Goal: Check status: Check status

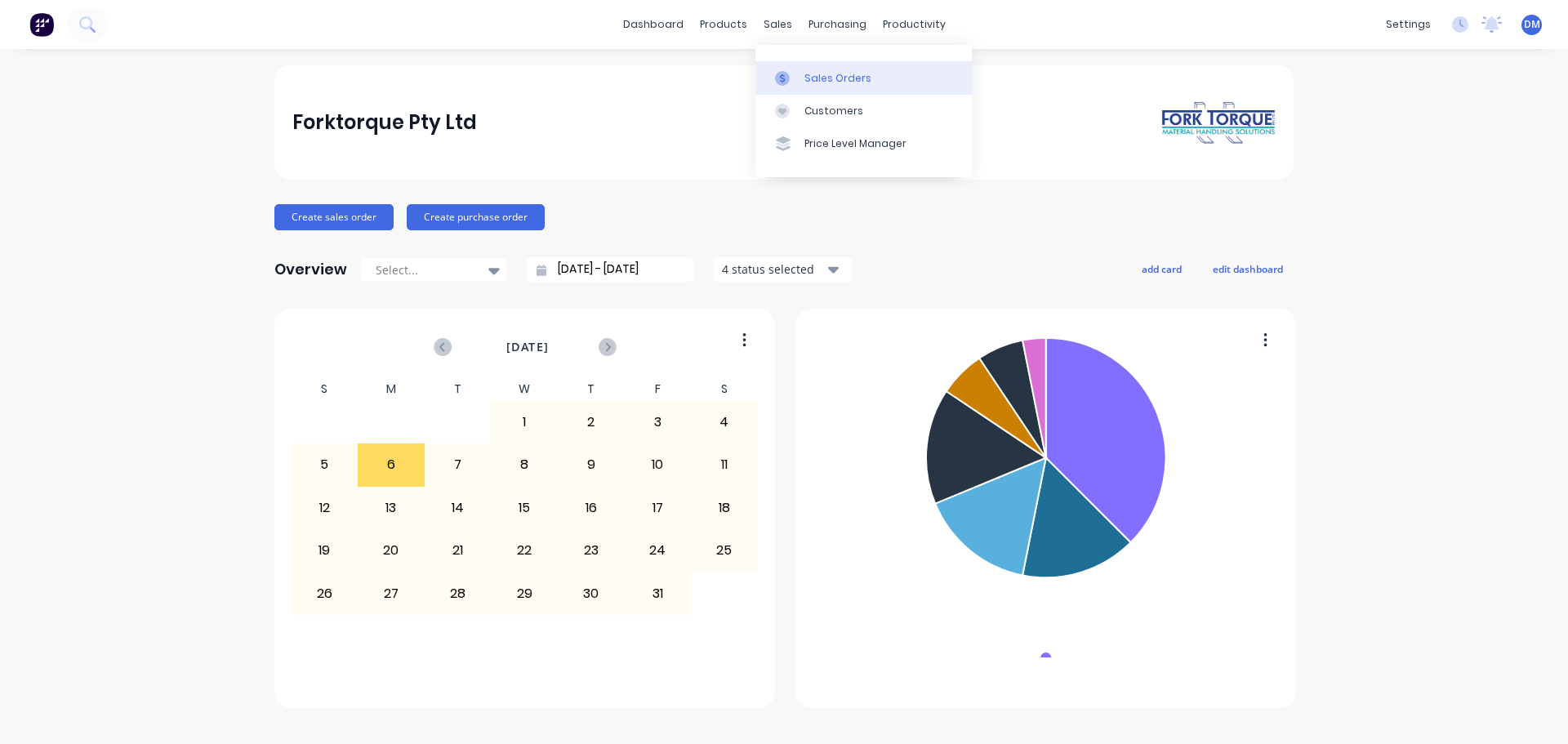
click at [818, 70] on link "Sales Orders" at bounding box center [863, 77] width 216 height 33
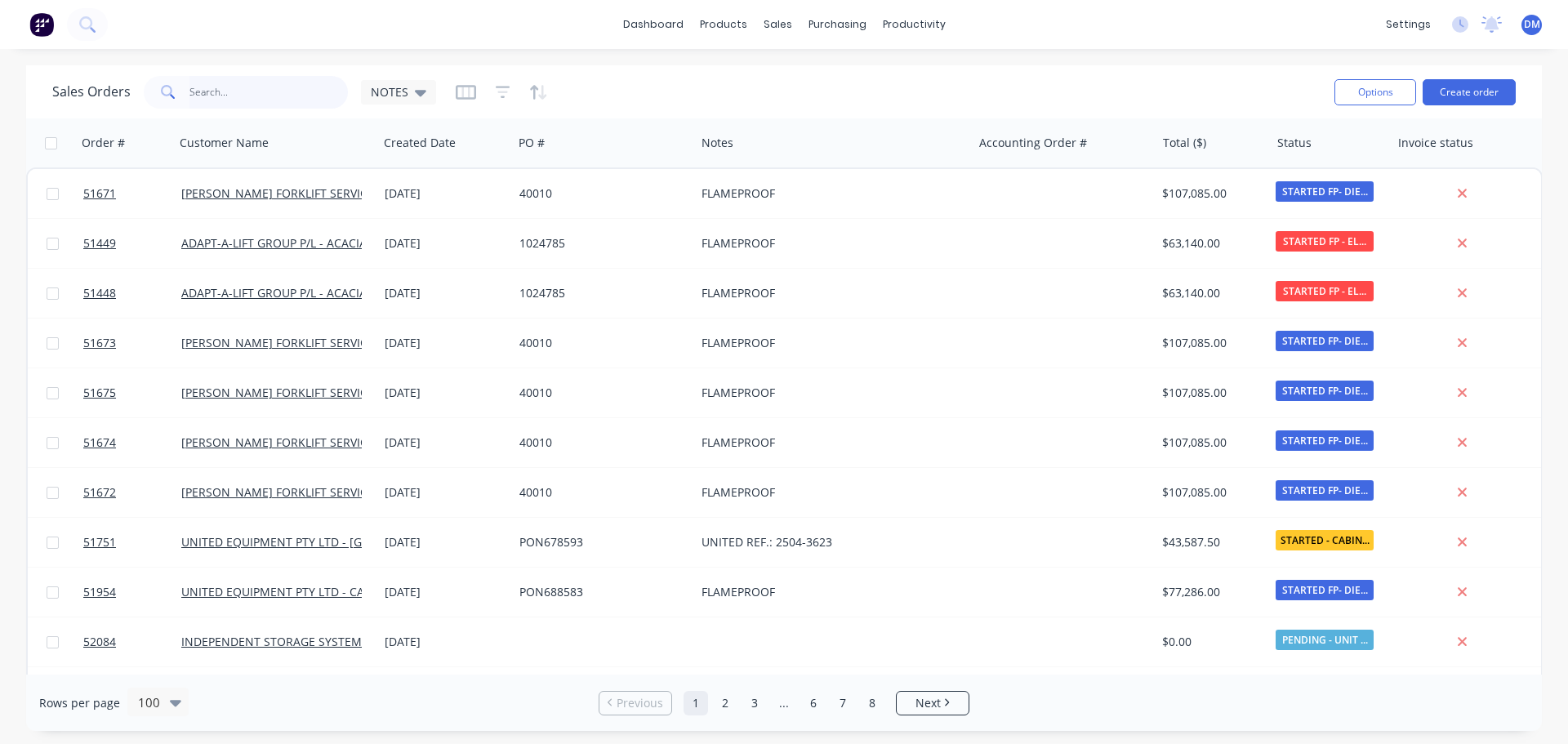
click at [228, 95] on input "text" at bounding box center [269, 92] width 159 height 33
type input "266e00050"
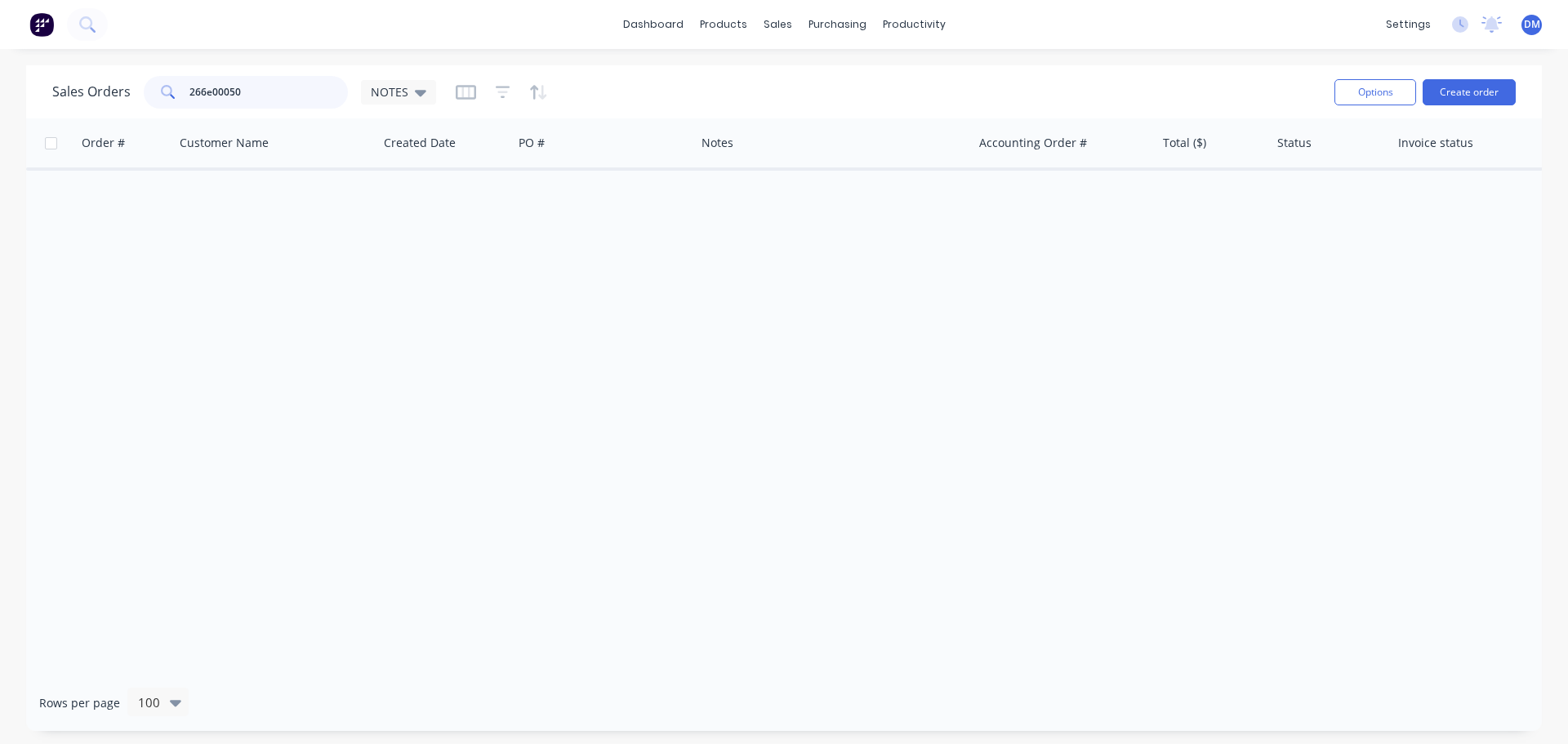
drag, startPoint x: 246, startPoint y: 93, endPoint x: -73, endPoint y: 143, distance: 322.9
click at [0, 143] on html "dashboard products sales purchasing productivity dashboard products Product Cat…" at bounding box center [784, 372] width 1568 height 744
type input "i"
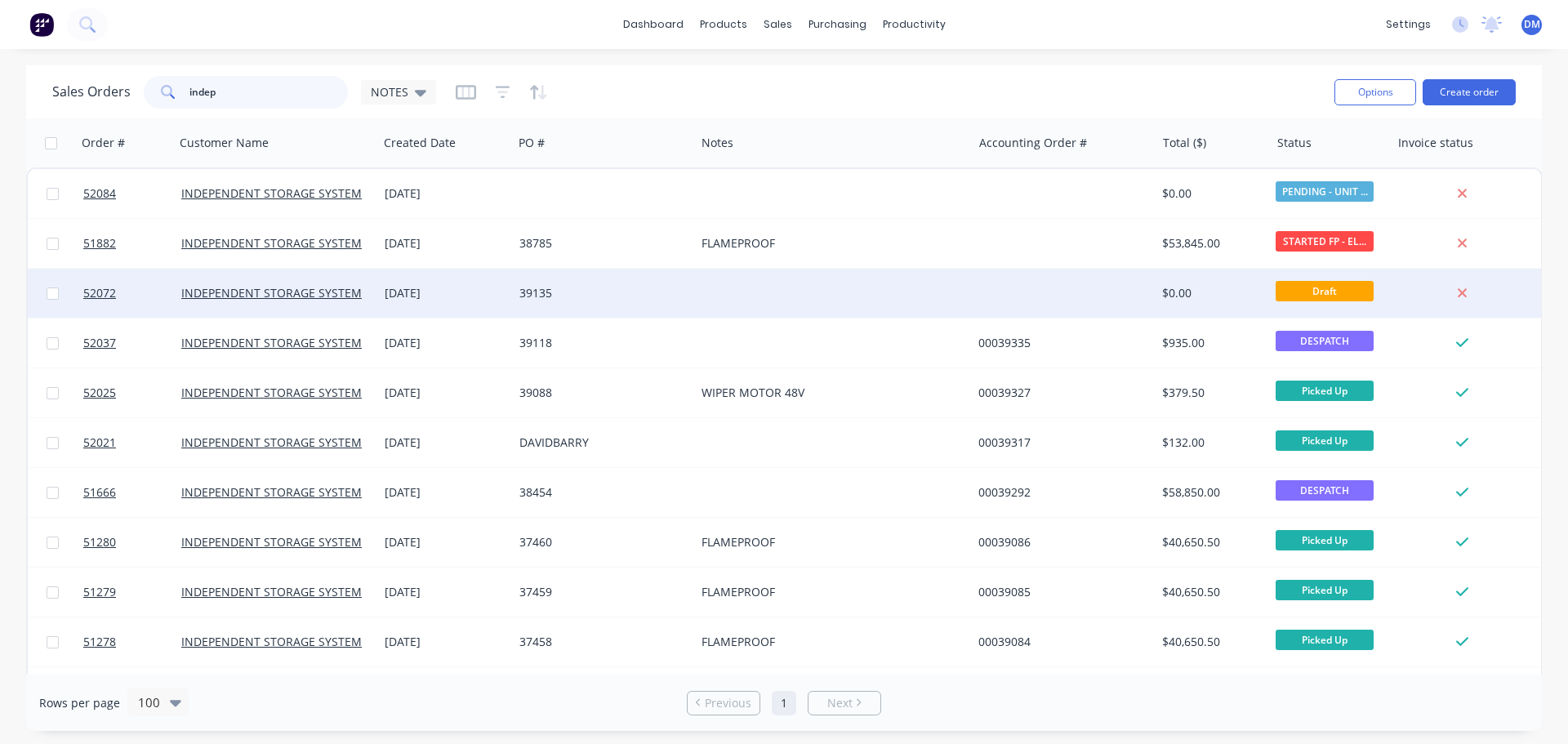
type input "indep"
click at [602, 291] on div "39135" at bounding box center [600, 293] width 161 height 17
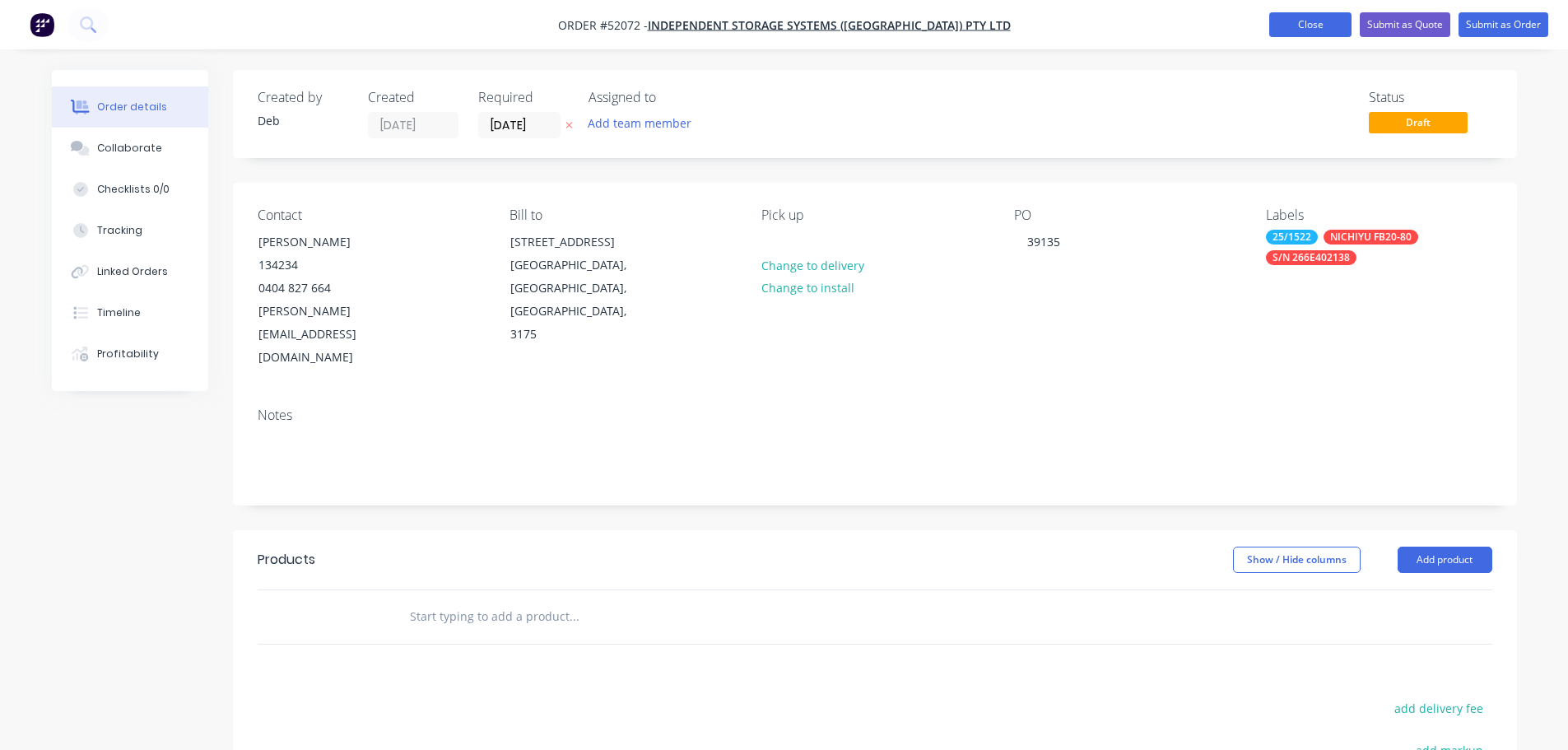
click at [1287, 28] on button "Close" at bounding box center [1310, 25] width 82 height 25
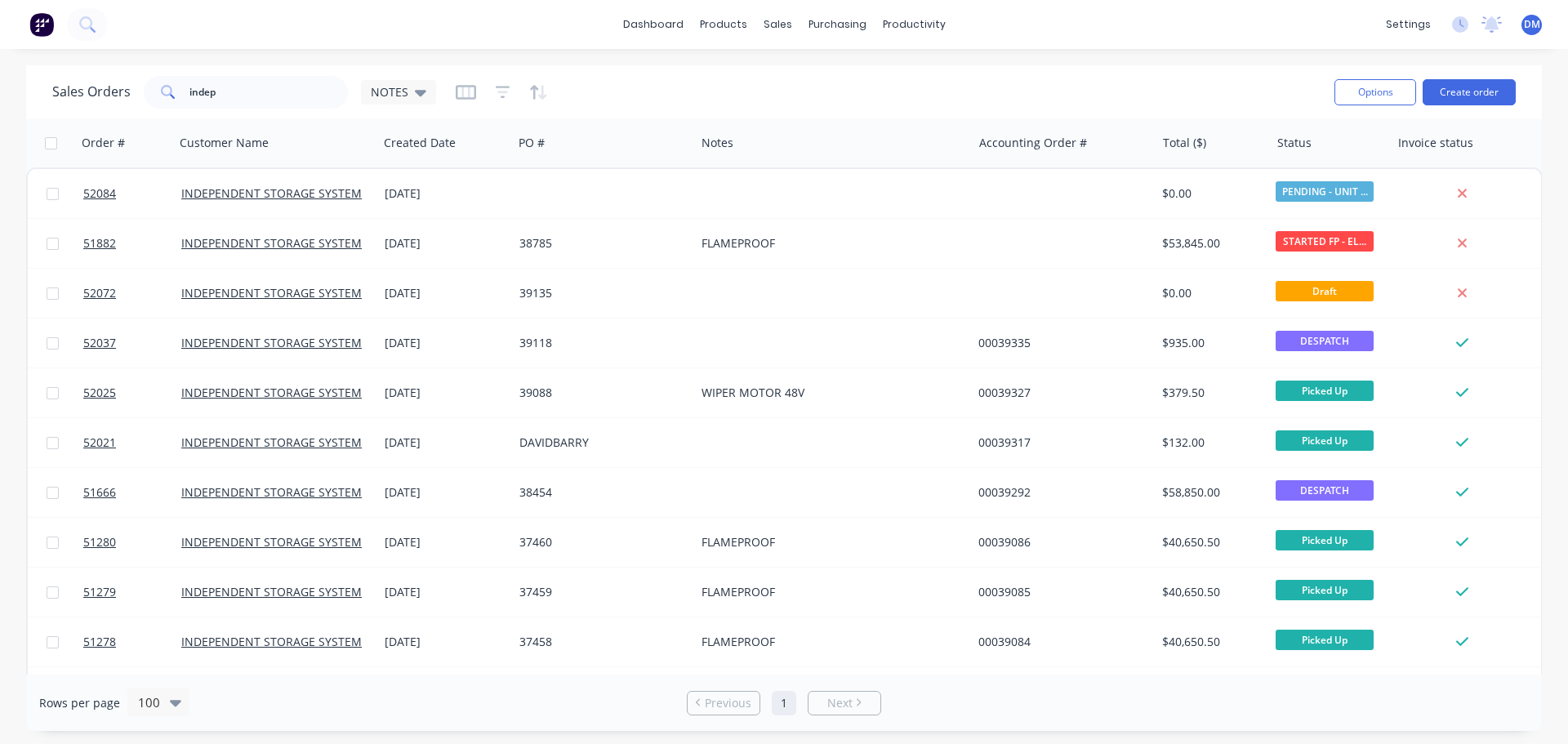
click at [45, 17] on img at bounding box center [42, 24] width 24 height 24
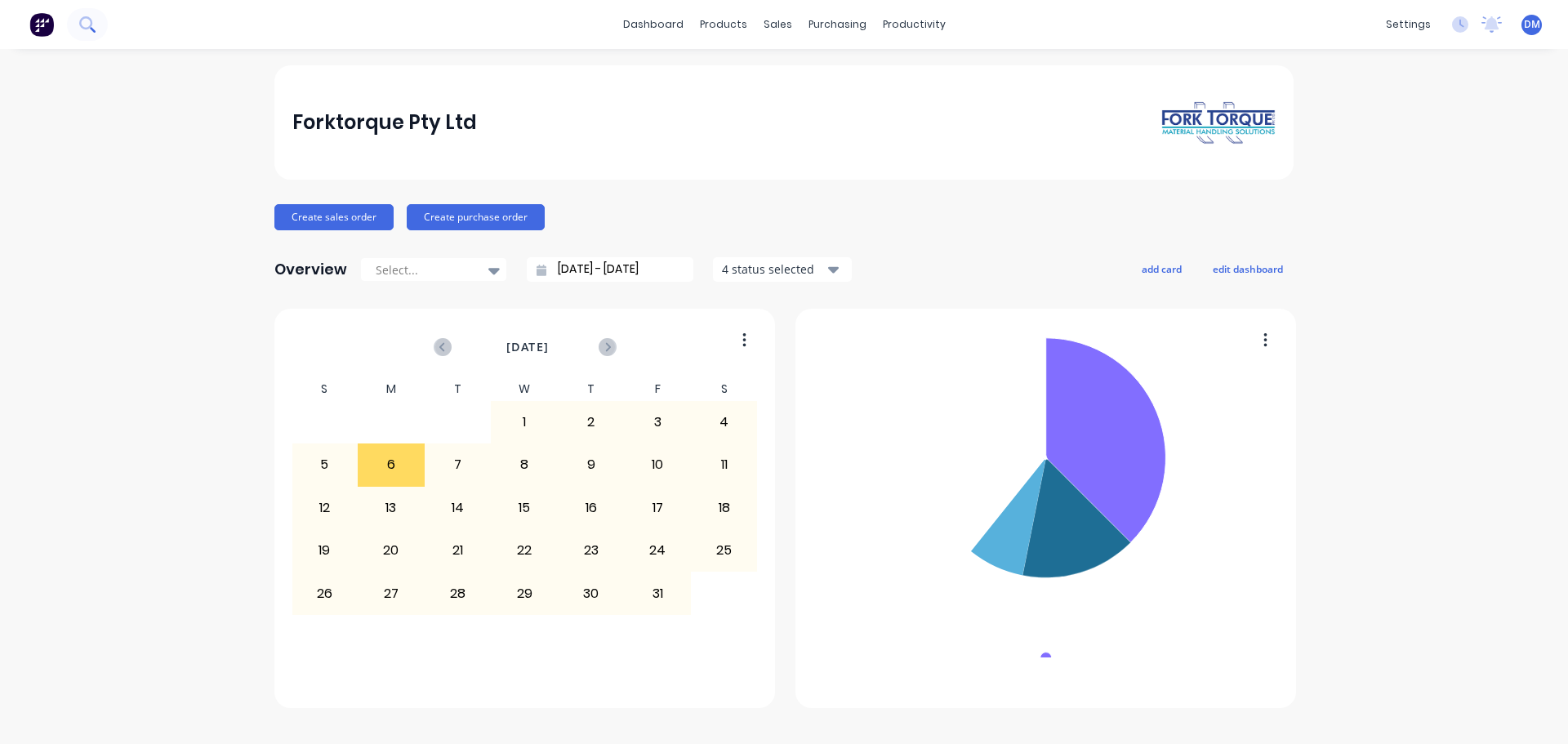
drag, startPoint x: 71, startPoint y: 20, endPoint x: 82, endPoint y: 25, distance: 12.1
click at [82, 25] on button at bounding box center [87, 24] width 41 height 33
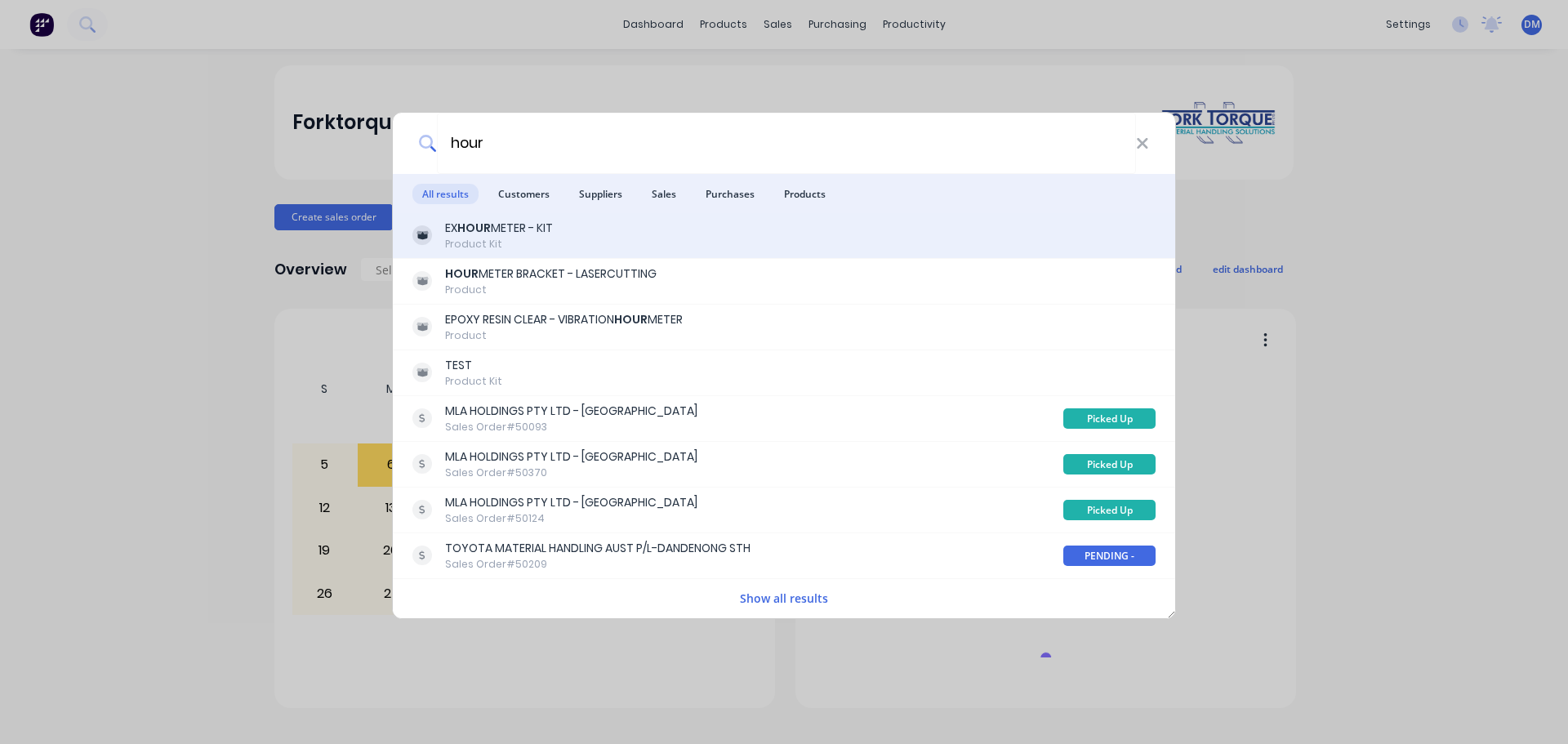
type input "hour"
click at [540, 236] on div "Product Kit" at bounding box center [499, 243] width 108 height 15
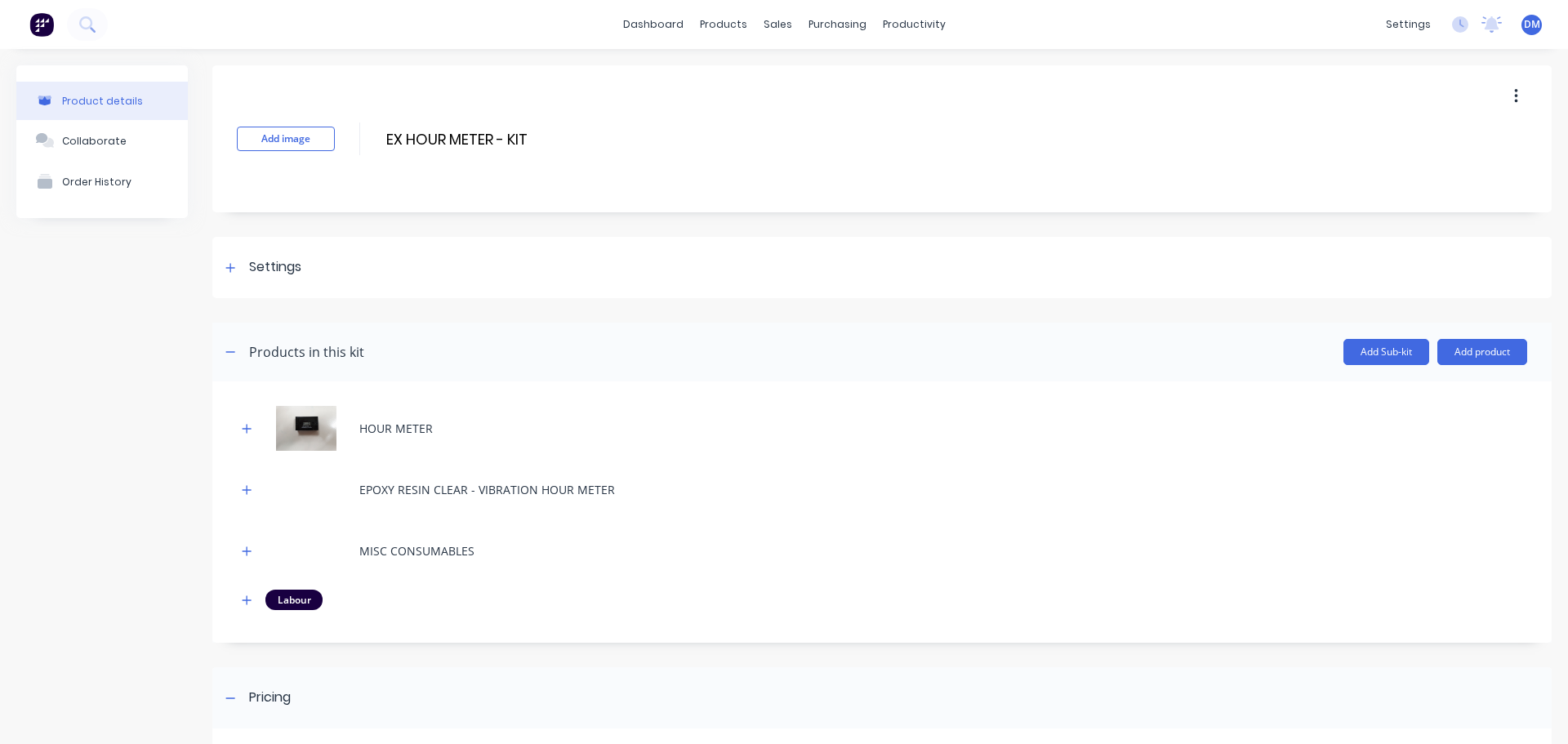
click at [40, 27] on img at bounding box center [42, 24] width 24 height 24
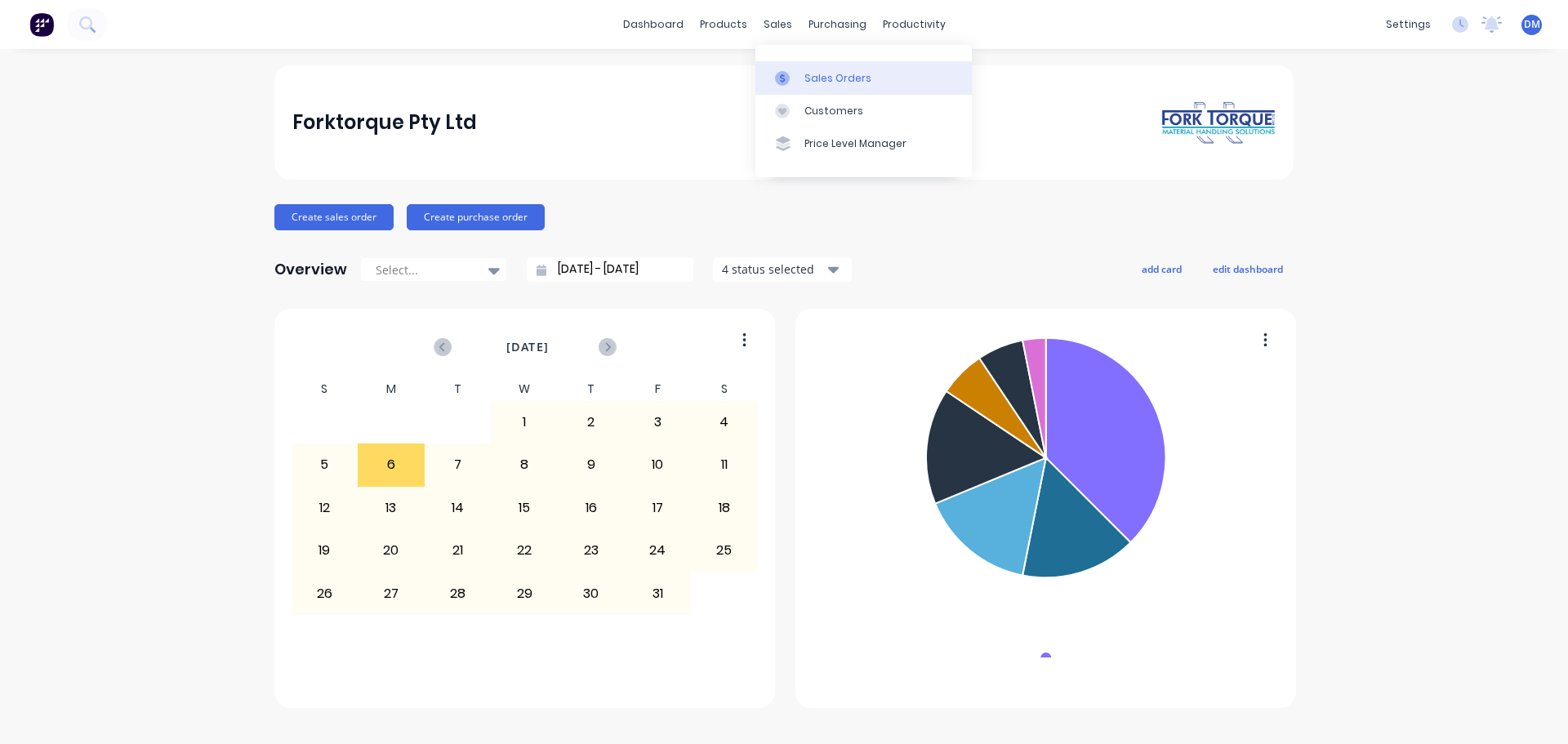
click at [802, 83] on link "Sales Orders" at bounding box center [863, 77] width 216 height 33
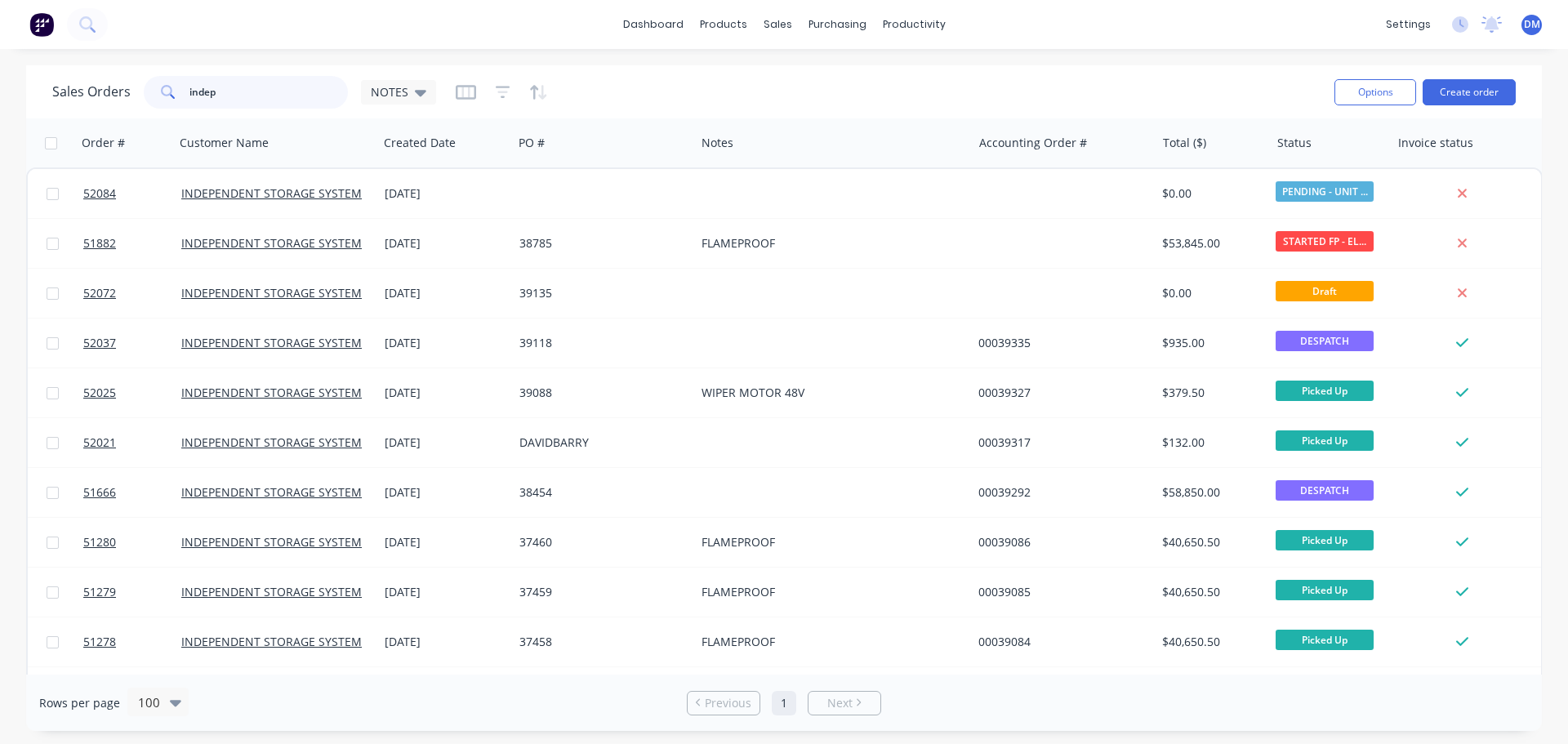
drag, startPoint x: 248, startPoint y: 88, endPoint x: 109, endPoint y: 85, distance: 139.0
click at [109, 85] on div "Sales Orders indep NOTES" at bounding box center [244, 92] width 384 height 33
type input "50236"
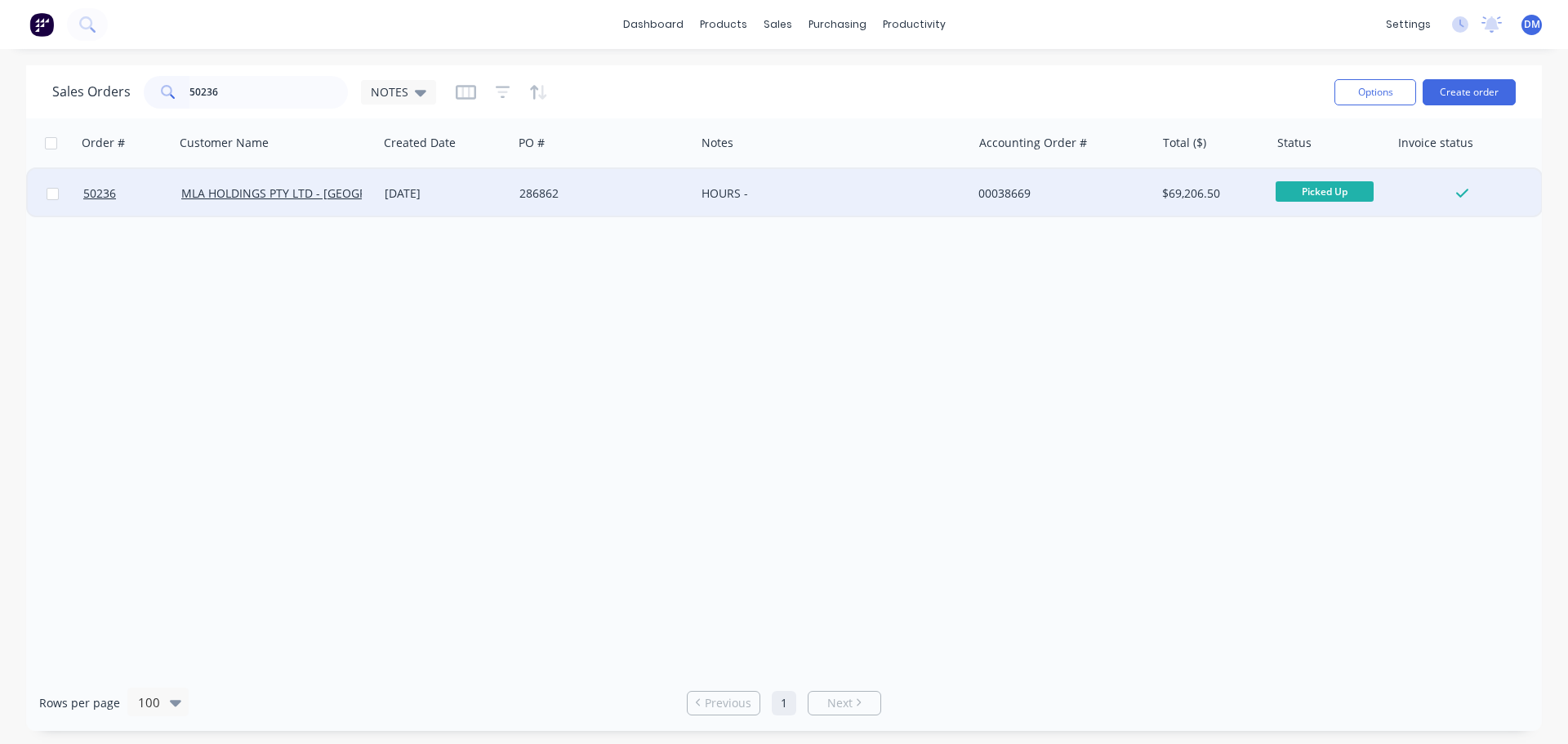
click at [546, 190] on div "286862" at bounding box center [600, 193] width 161 height 17
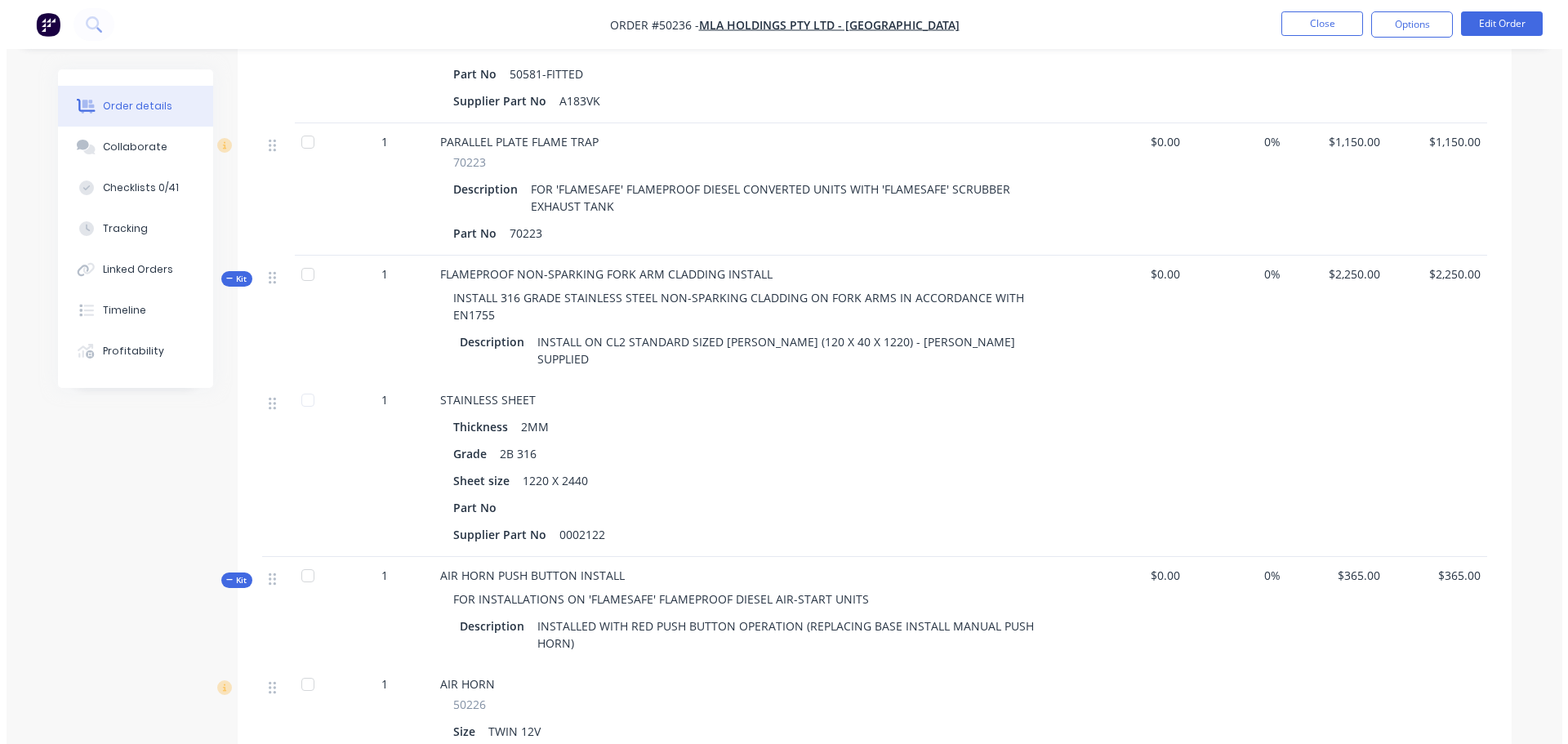
scroll to position [5717, 0]
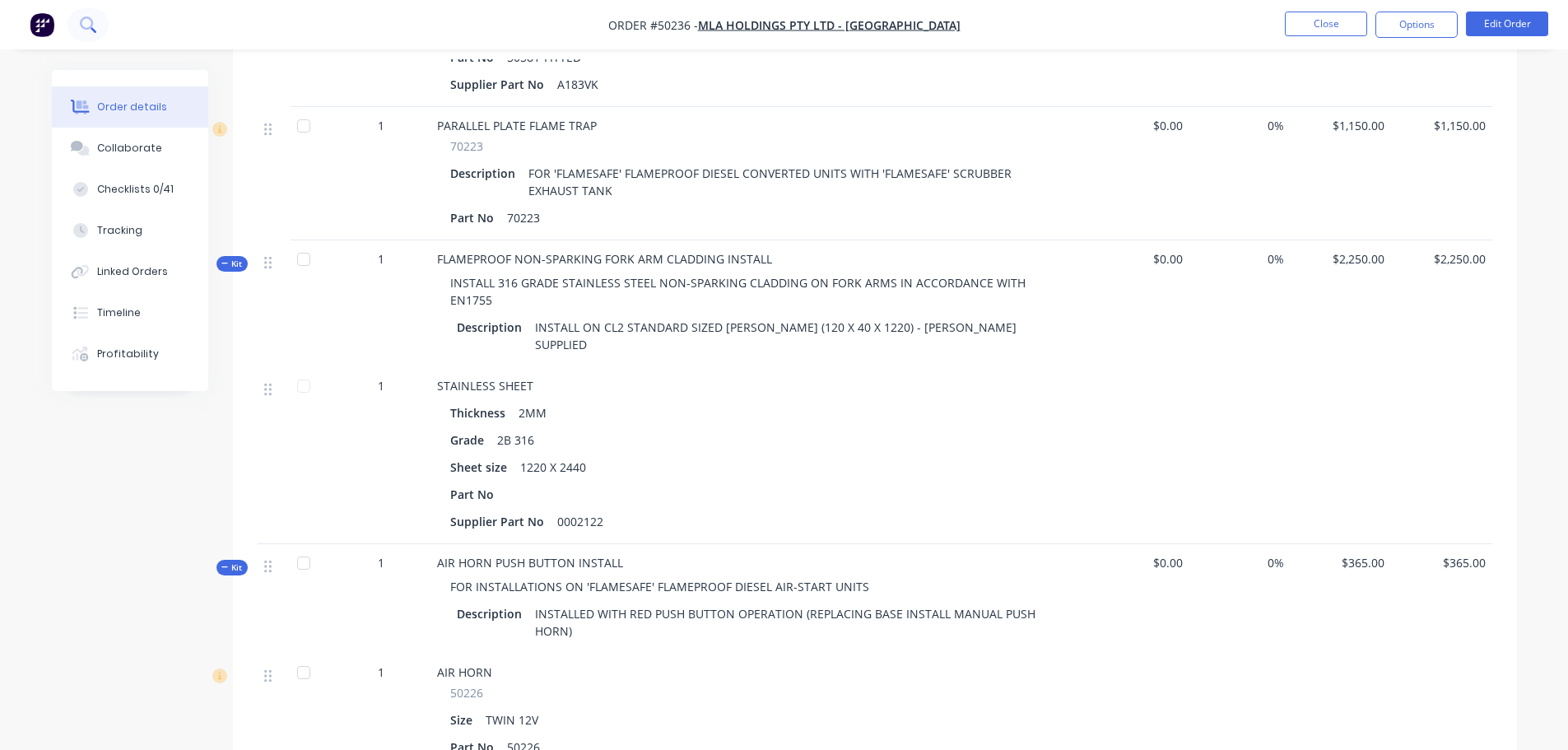
click at [81, 19] on icon at bounding box center [88, 25] width 16 height 16
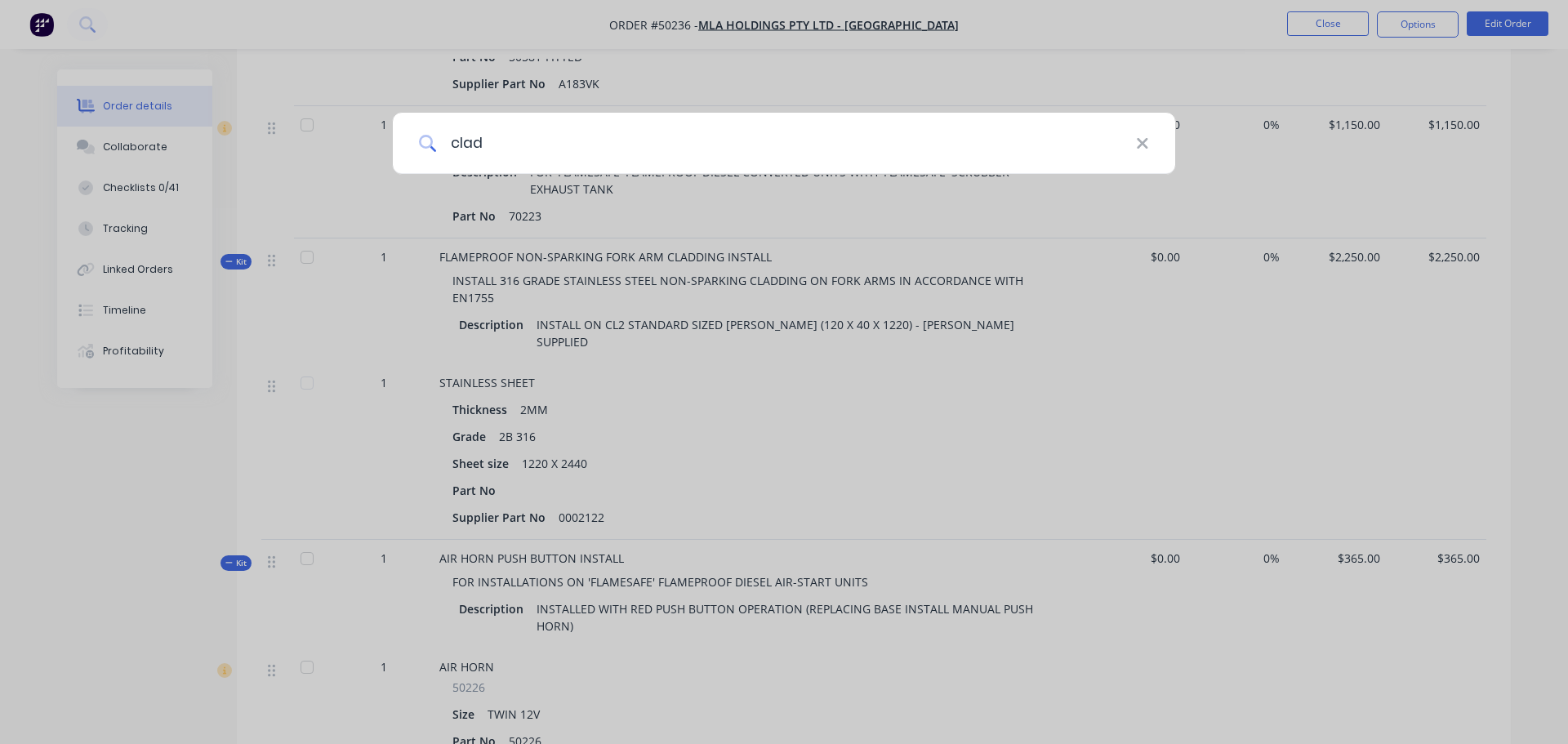
type input "clad"
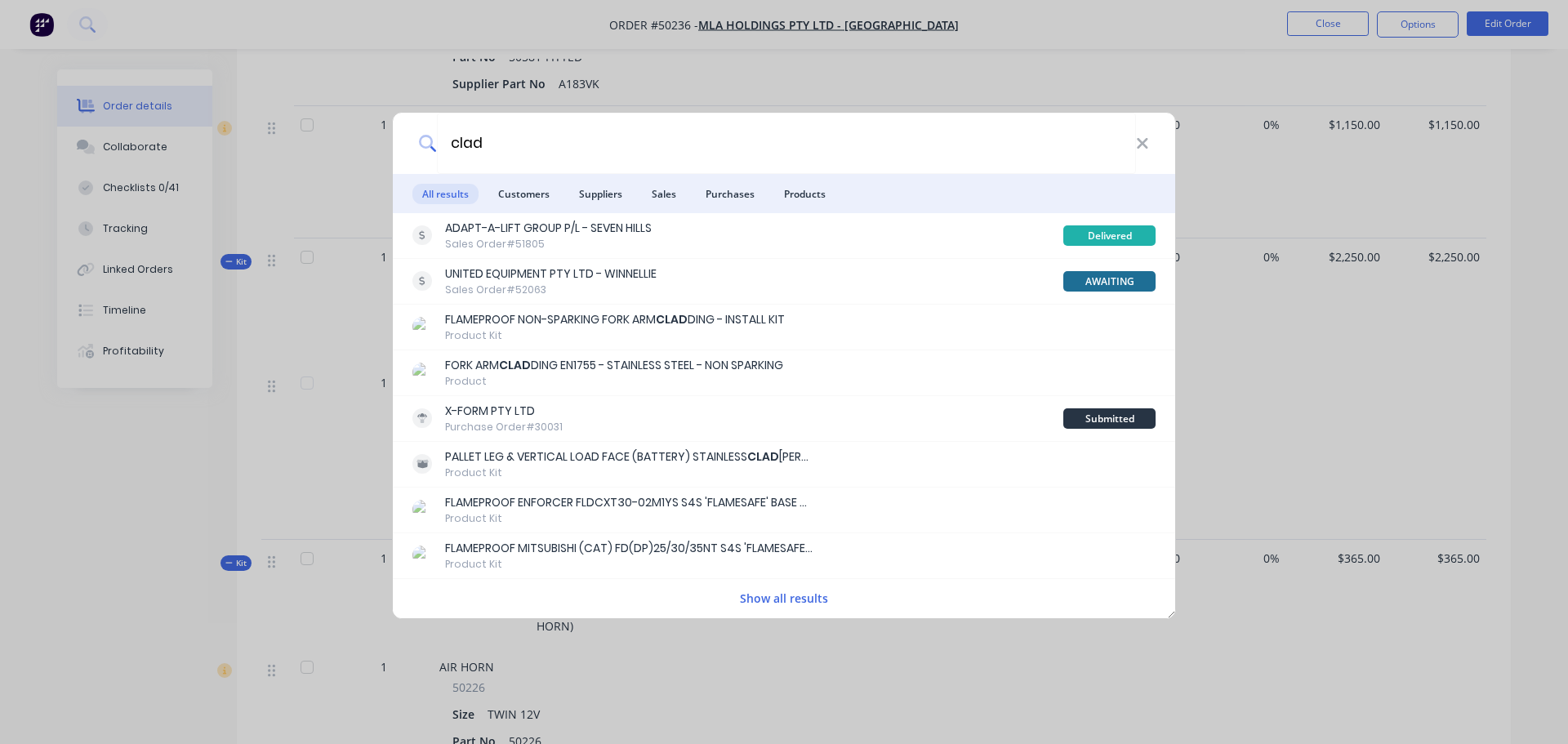
click at [795, 196] on span "Products" at bounding box center [805, 193] width 61 height 20
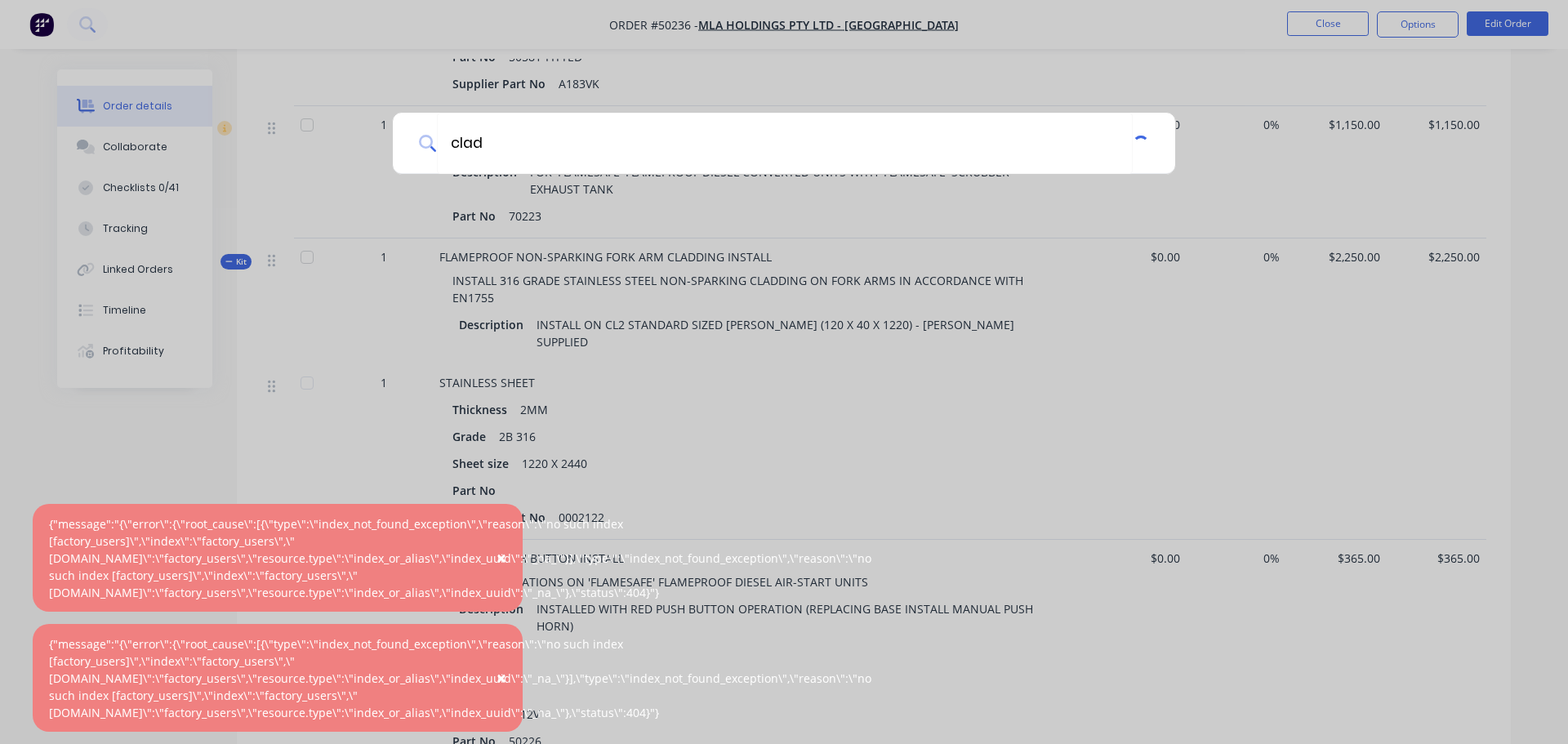
click at [495, 577] on button "×" at bounding box center [502, 557] width 43 height 39
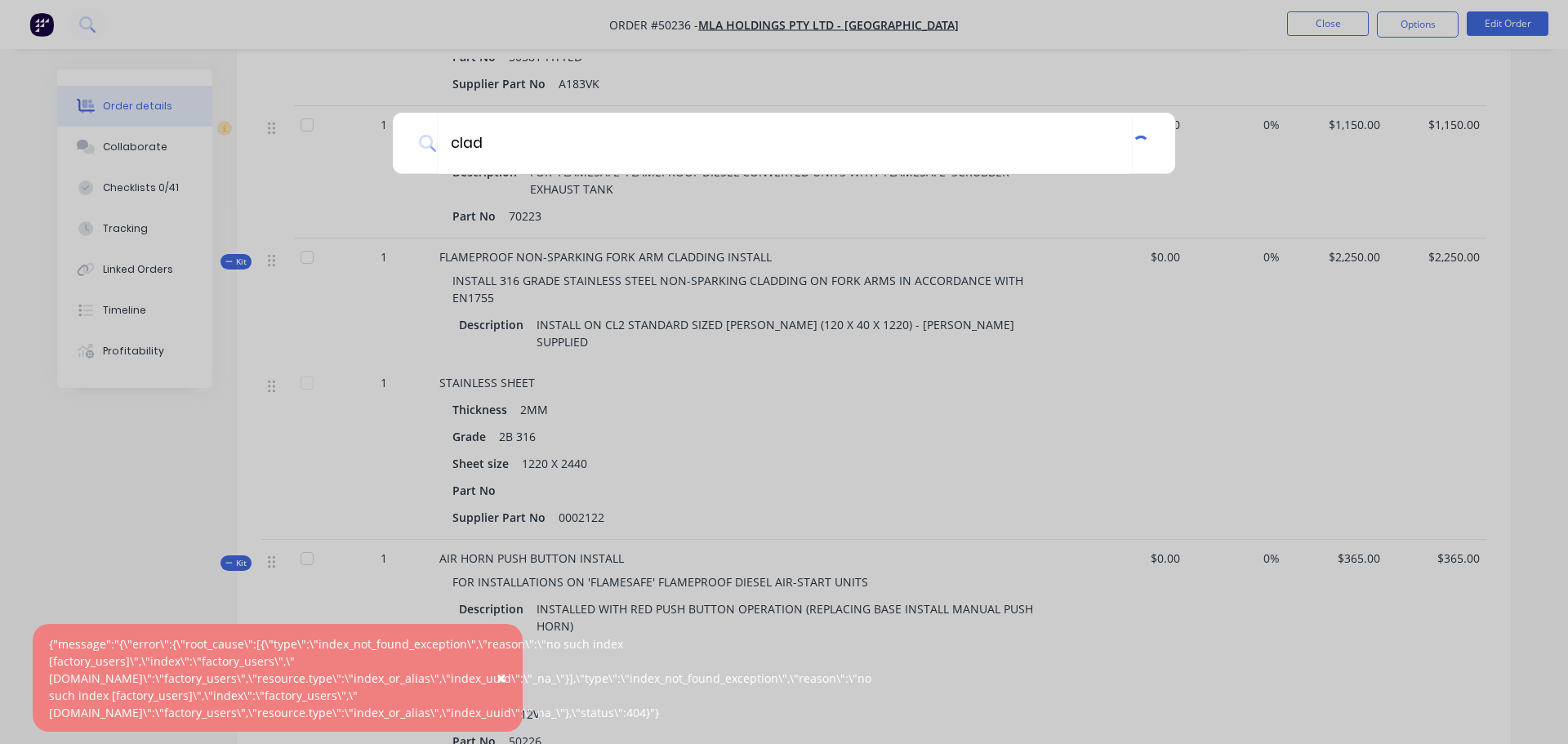
click at [502, 688] on span "×" at bounding box center [501, 678] width 10 height 23
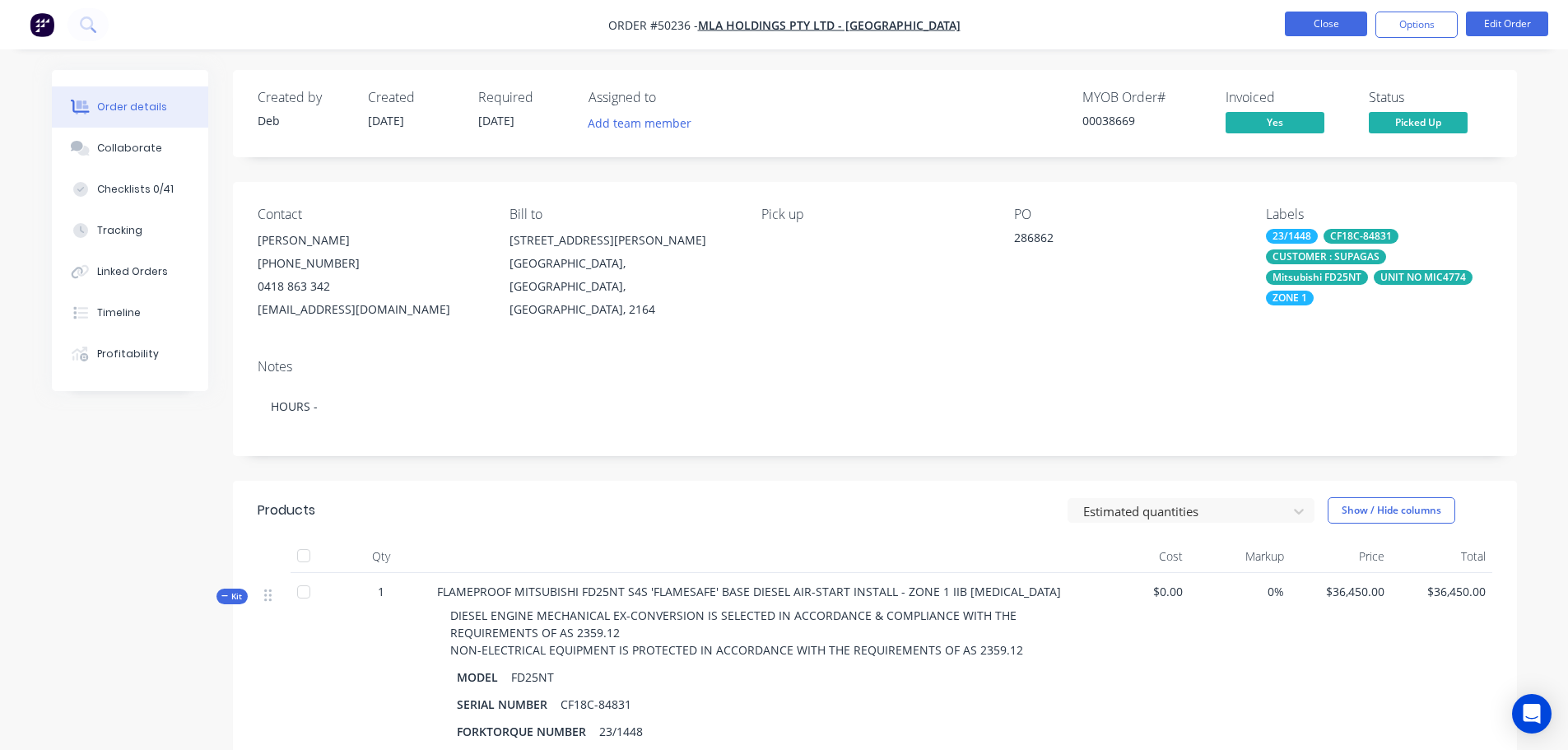
click at [1316, 26] on button "Close" at bounding box center [1326, 24] width 82 height 25
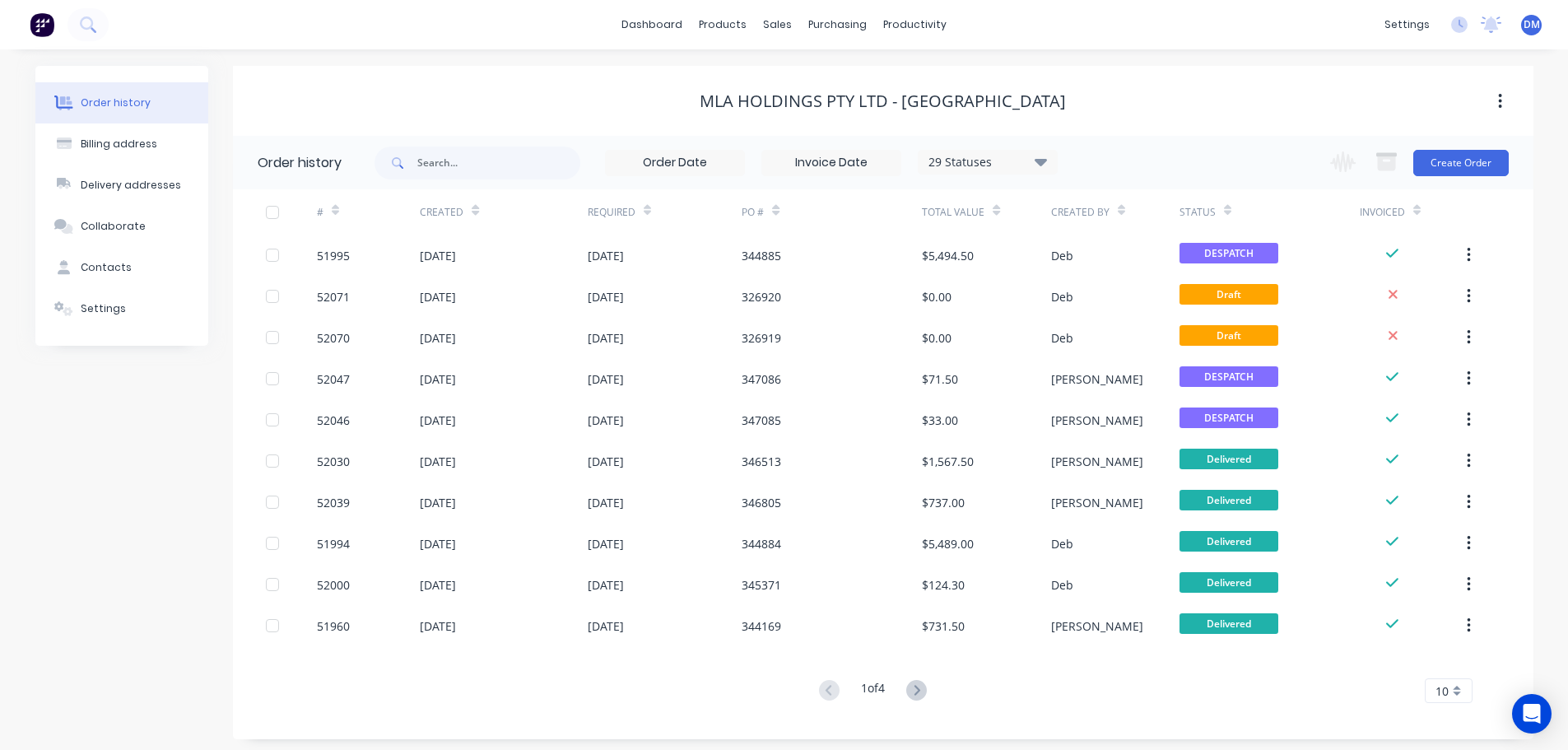
click at [41, 25] on img at bounding box center [42, 25] width 25 height 25
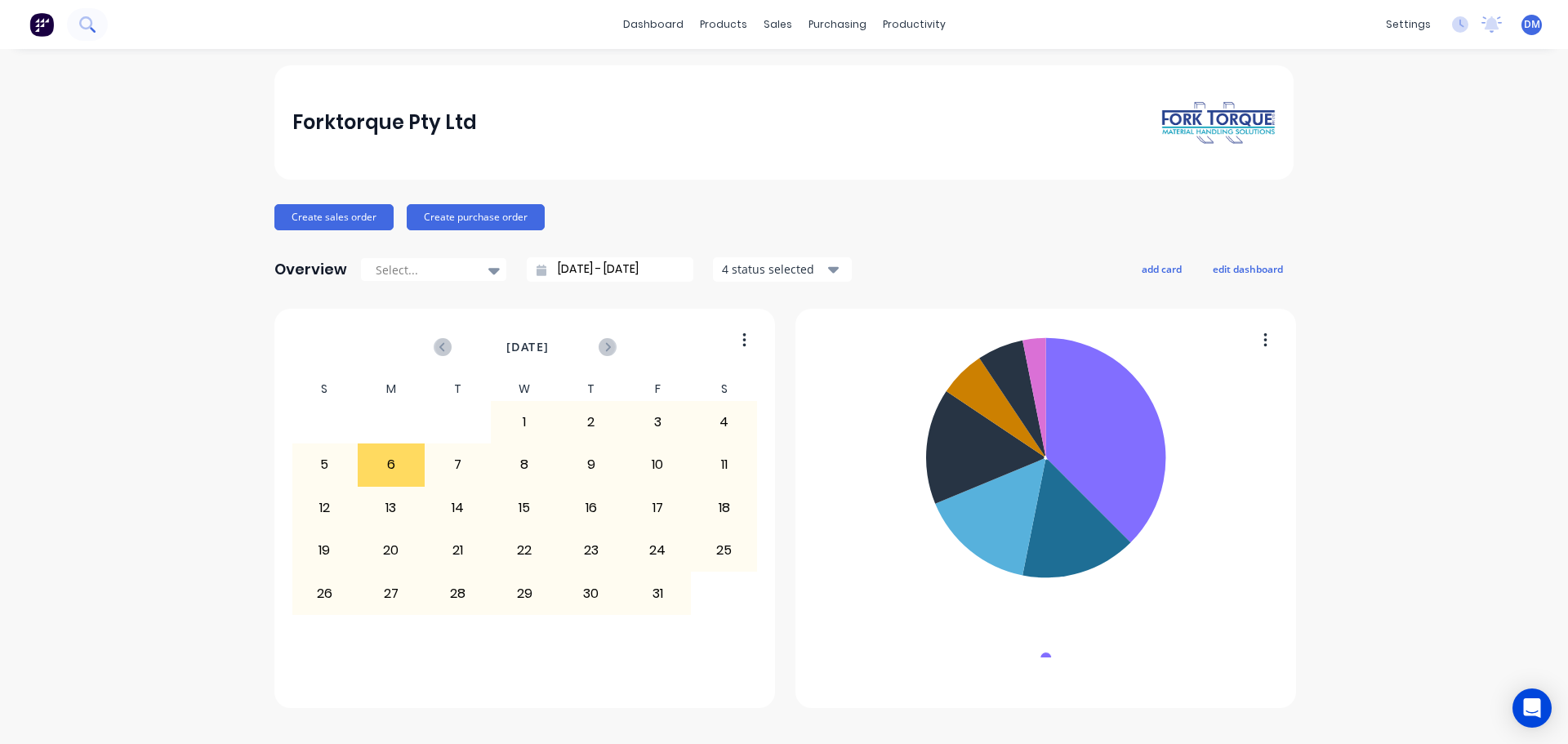
click at [83, 30] on icon at bounding box center [87, 24] width 16 height 16
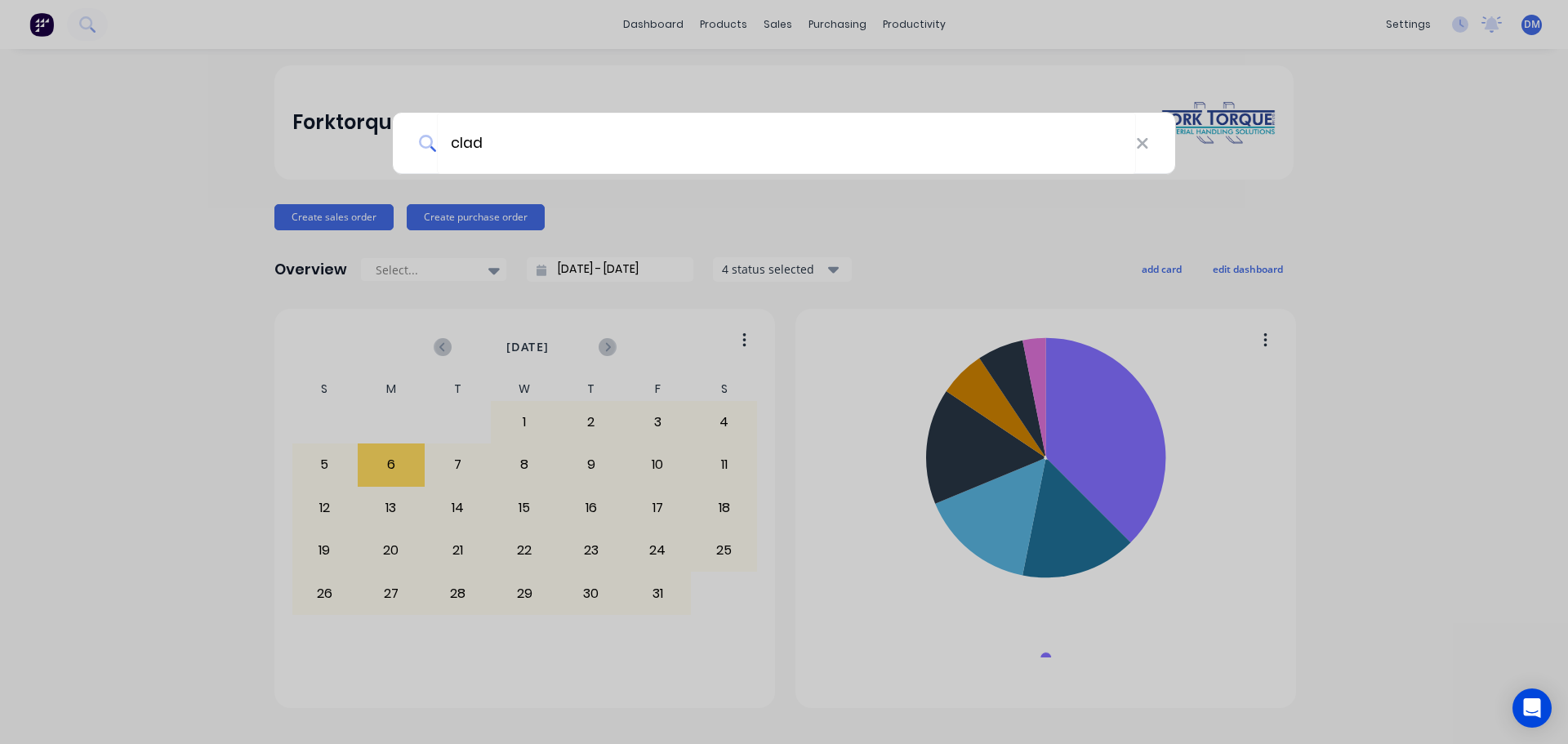
type input "clad"
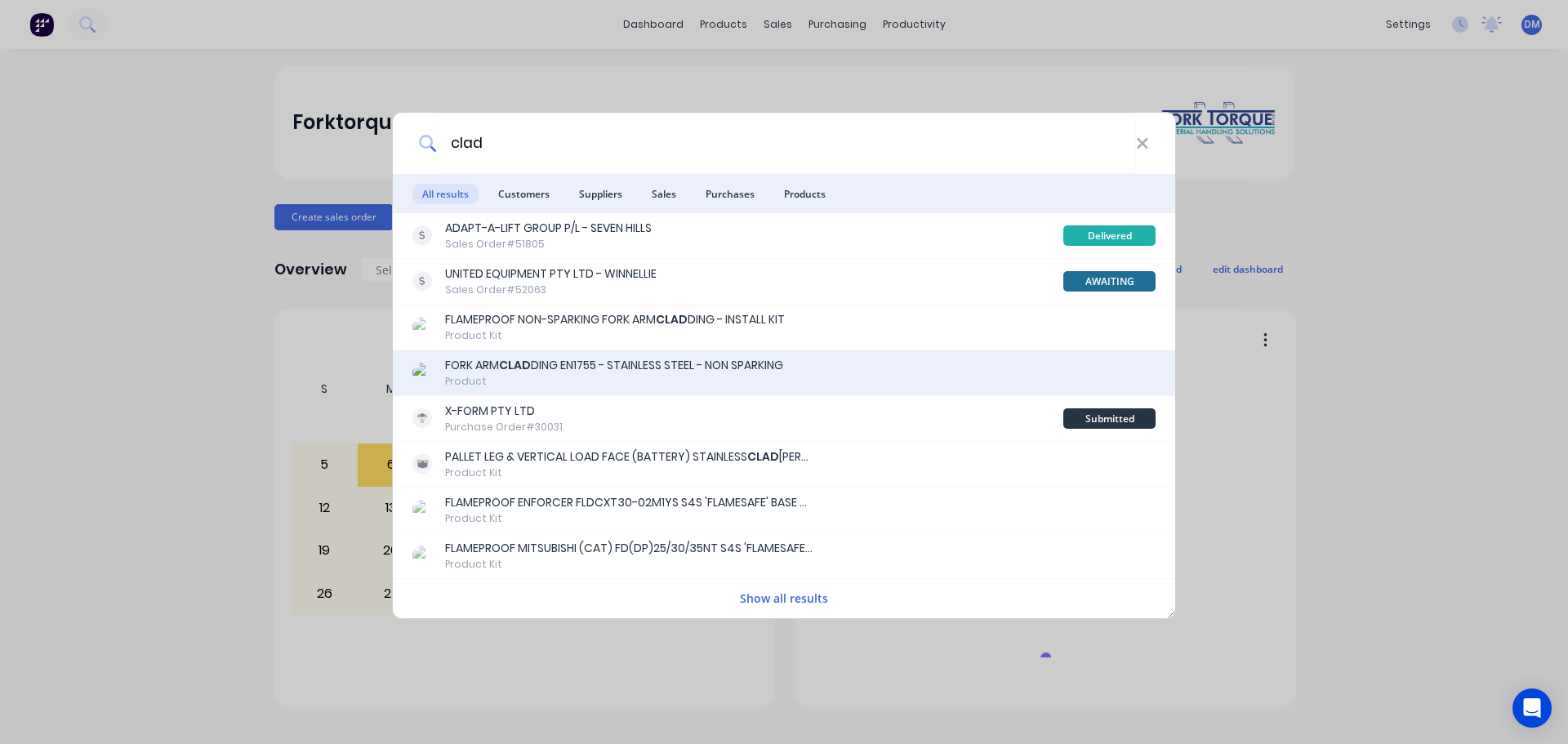
click at [633, 361] on div "FORK ARM CLAD DING EN1755 - STAINLESS STEEL - NON SPARKING" at bounding box center [614, 366] width 338 height 17
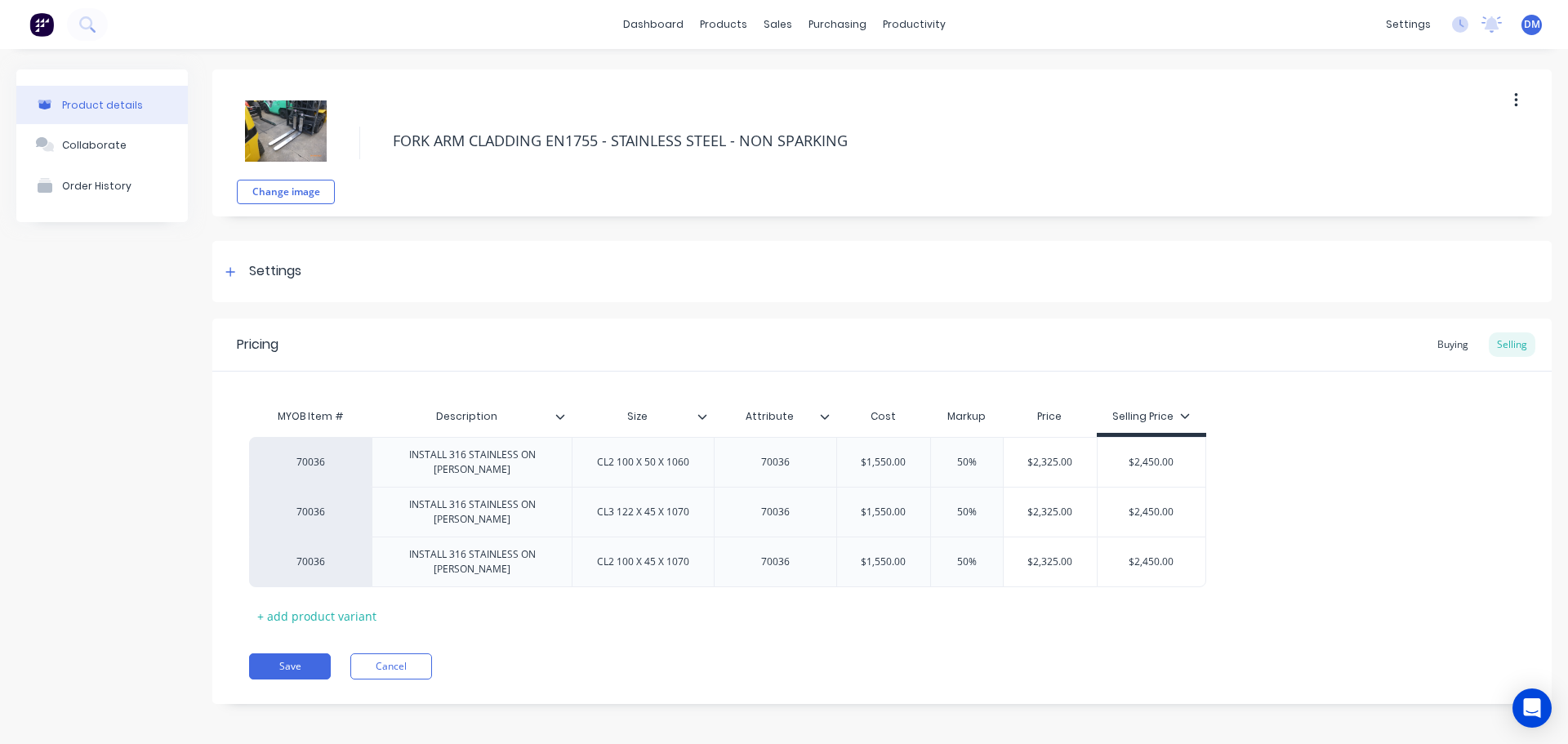
type textarea "x"
click at [798, 63] on link "Sales Orders" at bounding box center [863, 77] width 216 height 33
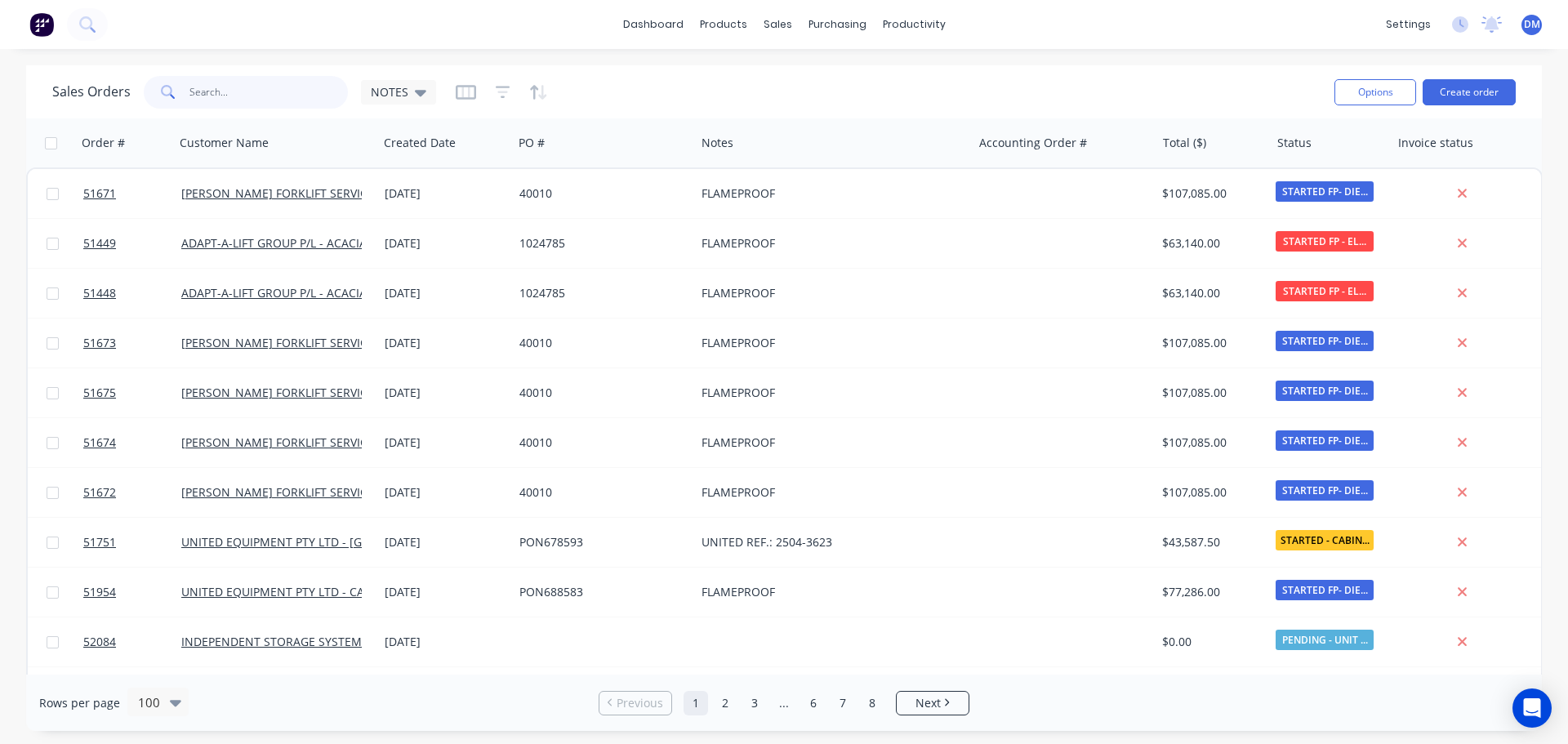
click at [215, 92] on input "text" at bounding box center [269, 92] width 159 height 33
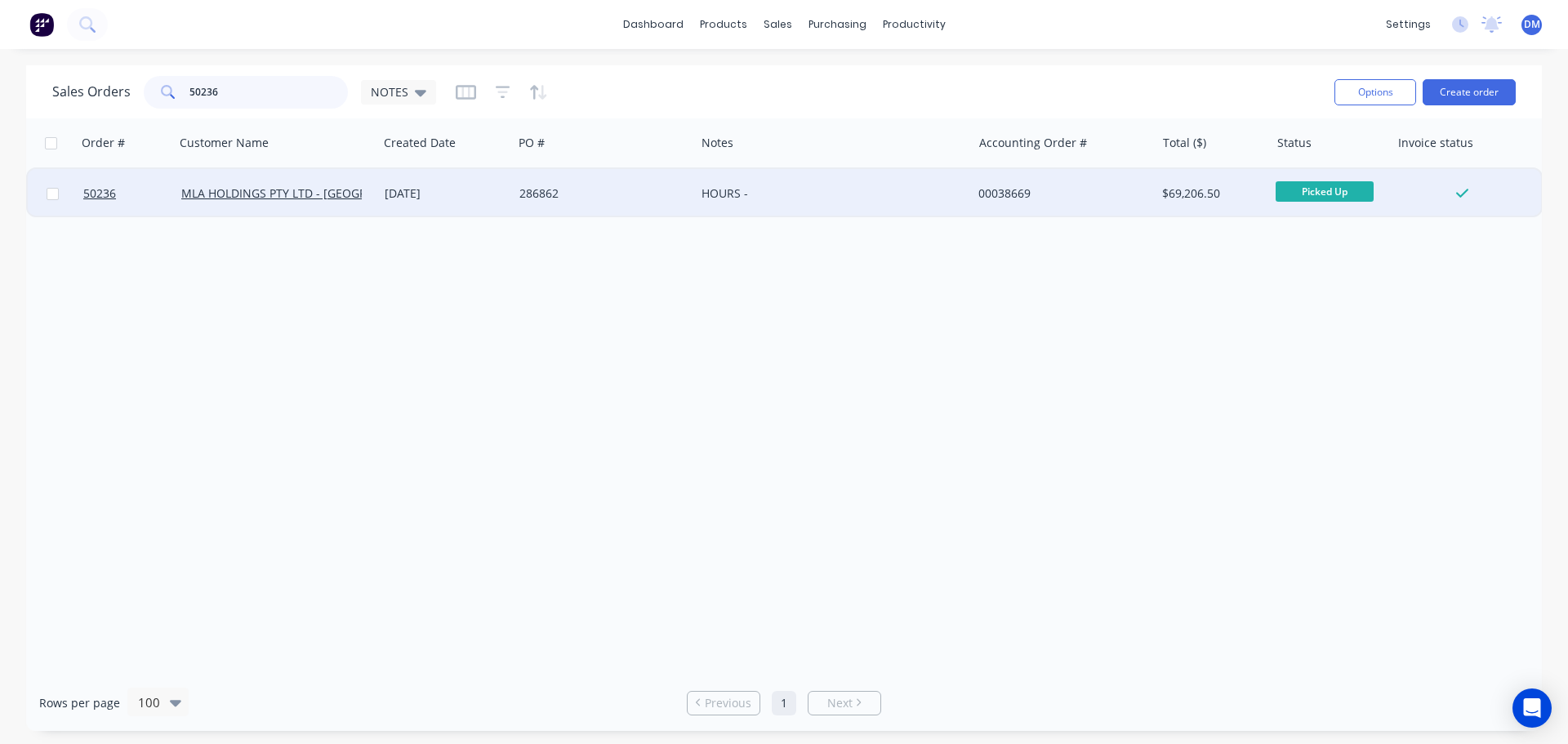
type input "50236"
click at [535, 195] on div "286862" at bounding box center [600, 193] width 161 height 17
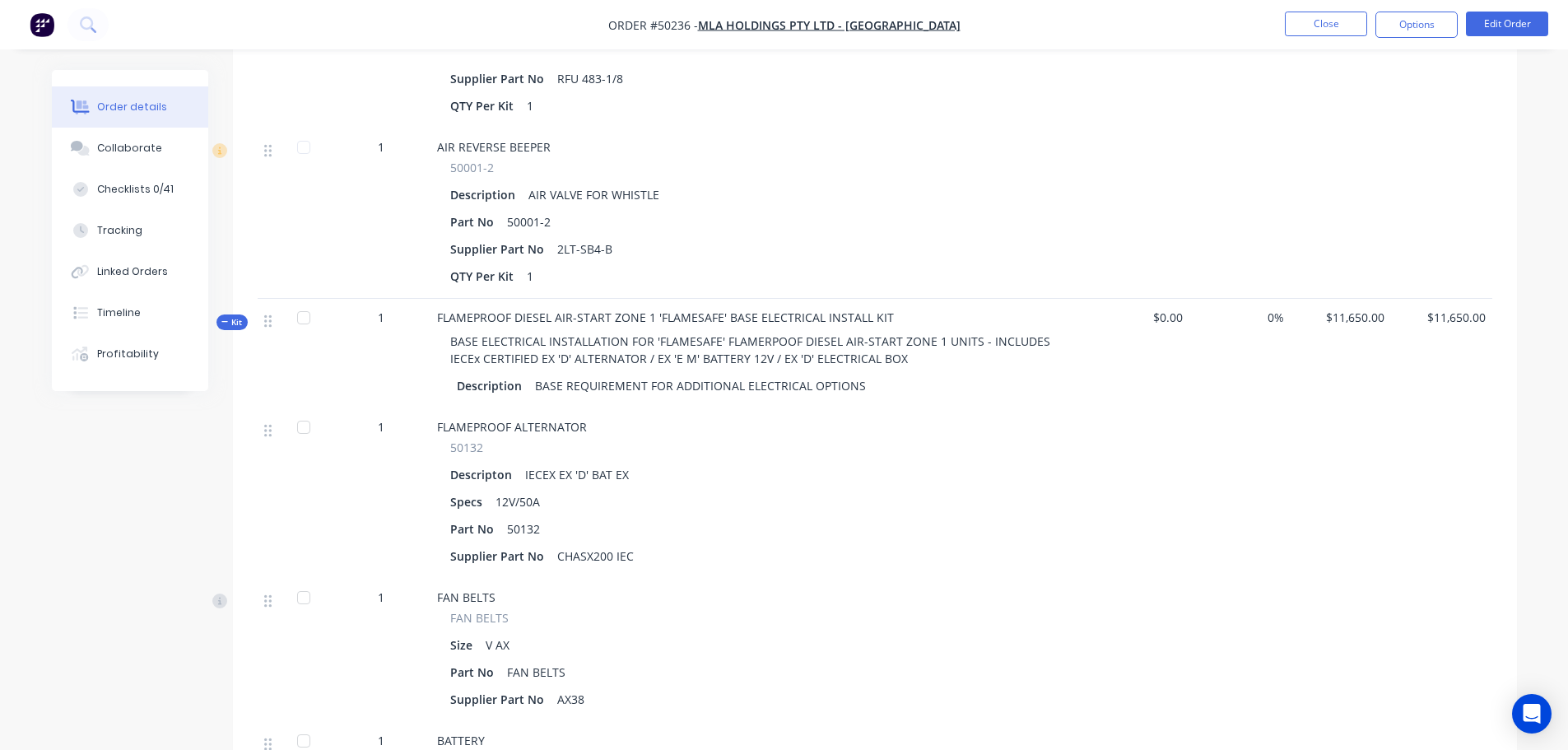
scroll to position [7410, 0]
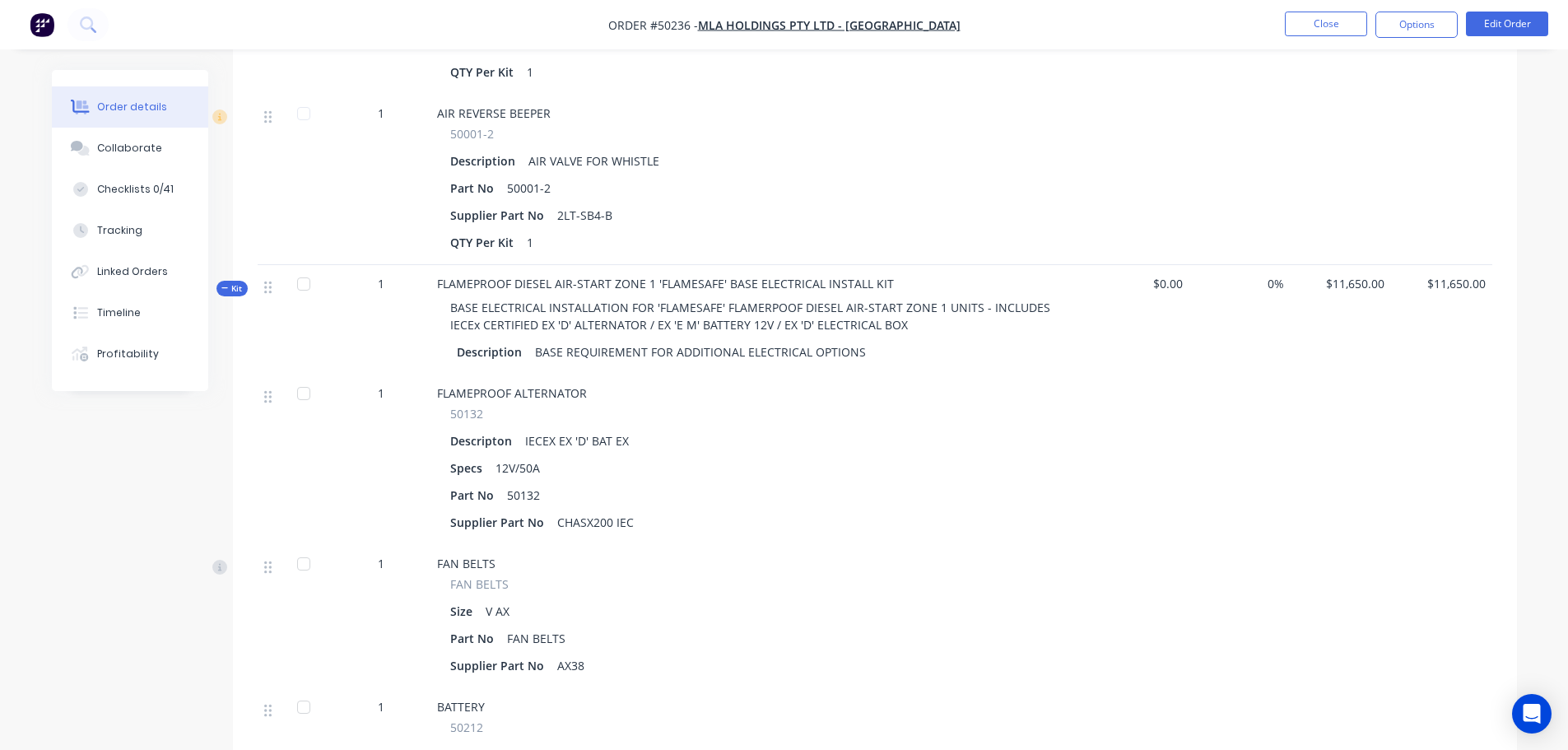
click at [227, 284] on icon "button" at bounding box center [225, 287] width 7 height 8
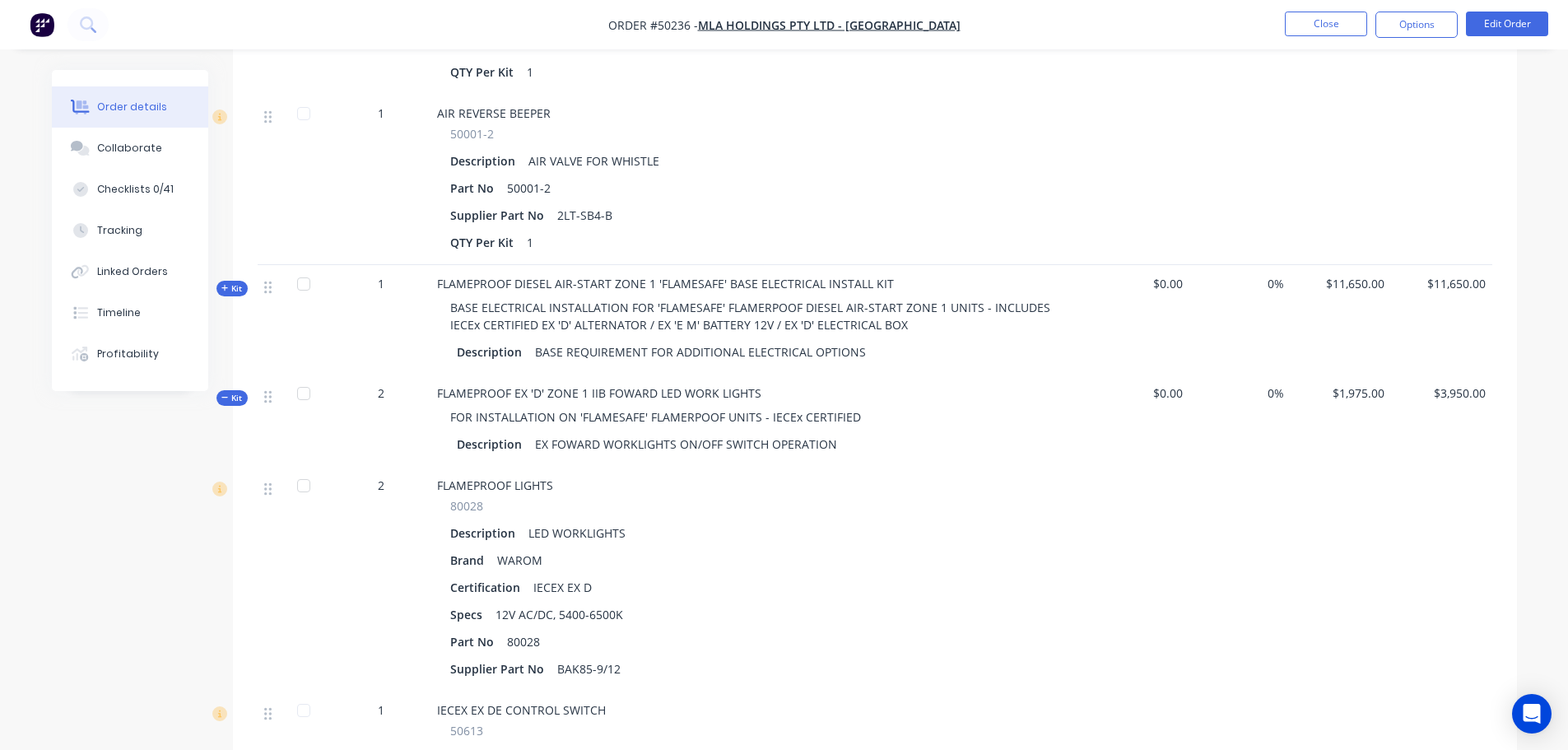
click at [228, 393] on icon "button" at bounding box center [225, 397] width 7 height 8
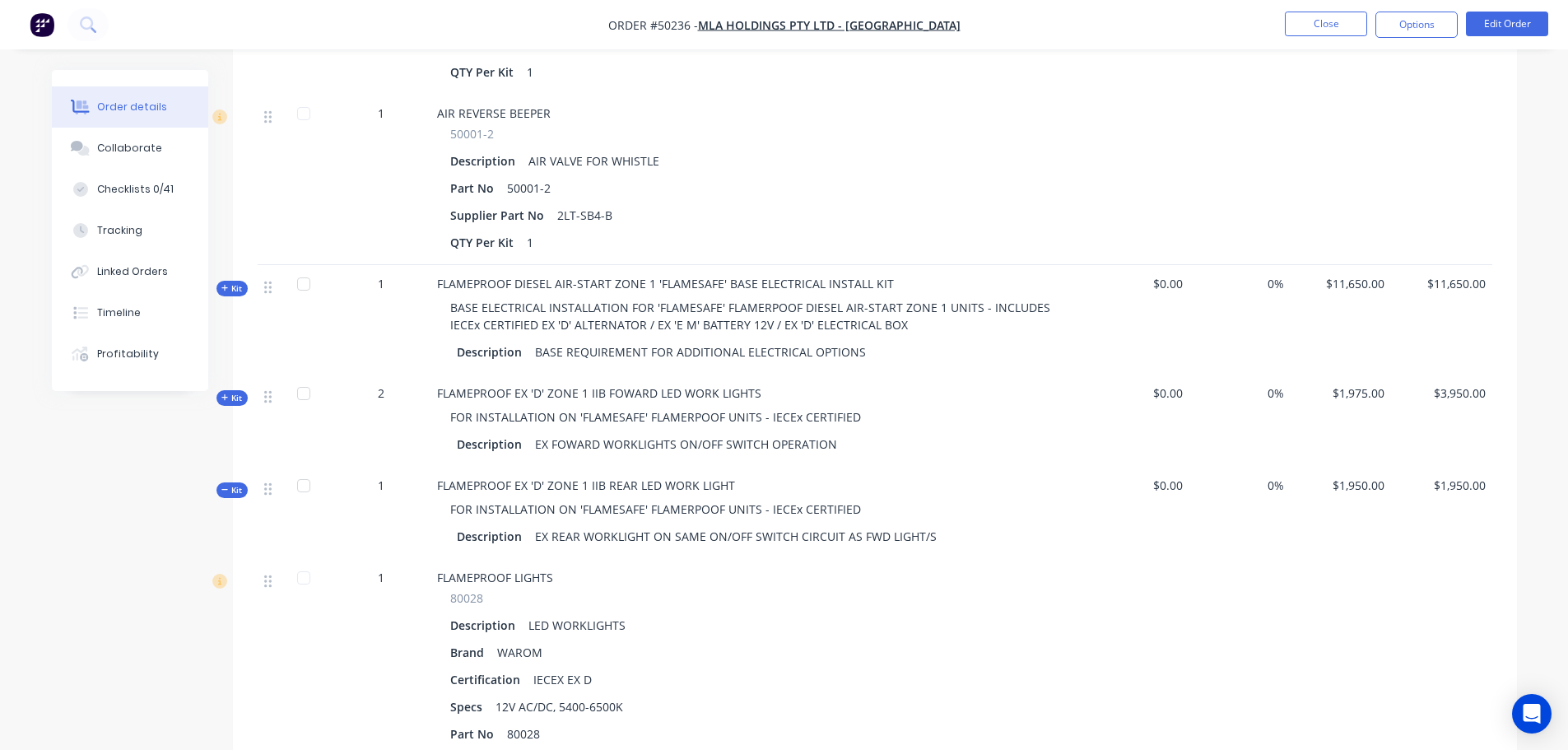
click at [224, 485] on icon "button" at bounding box center [225, 489] width 7 height 8
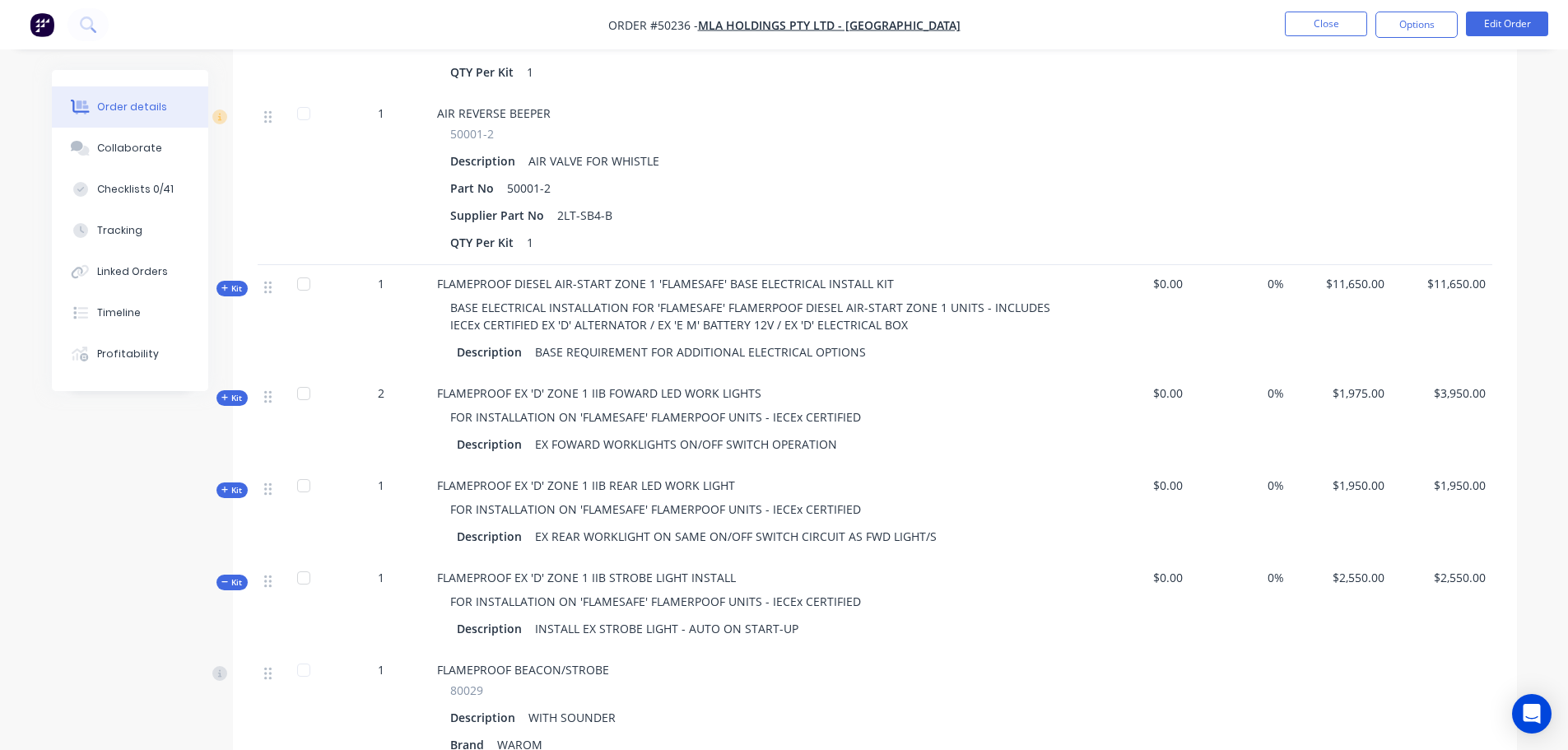
drag, startPoint x: 222, startPoint y: 550, endPoint x: 270, endPoint y: 471, distance: 92.4
click at [222, 578] on icon "button" at bounding box center [225, 582] width 7 height 8
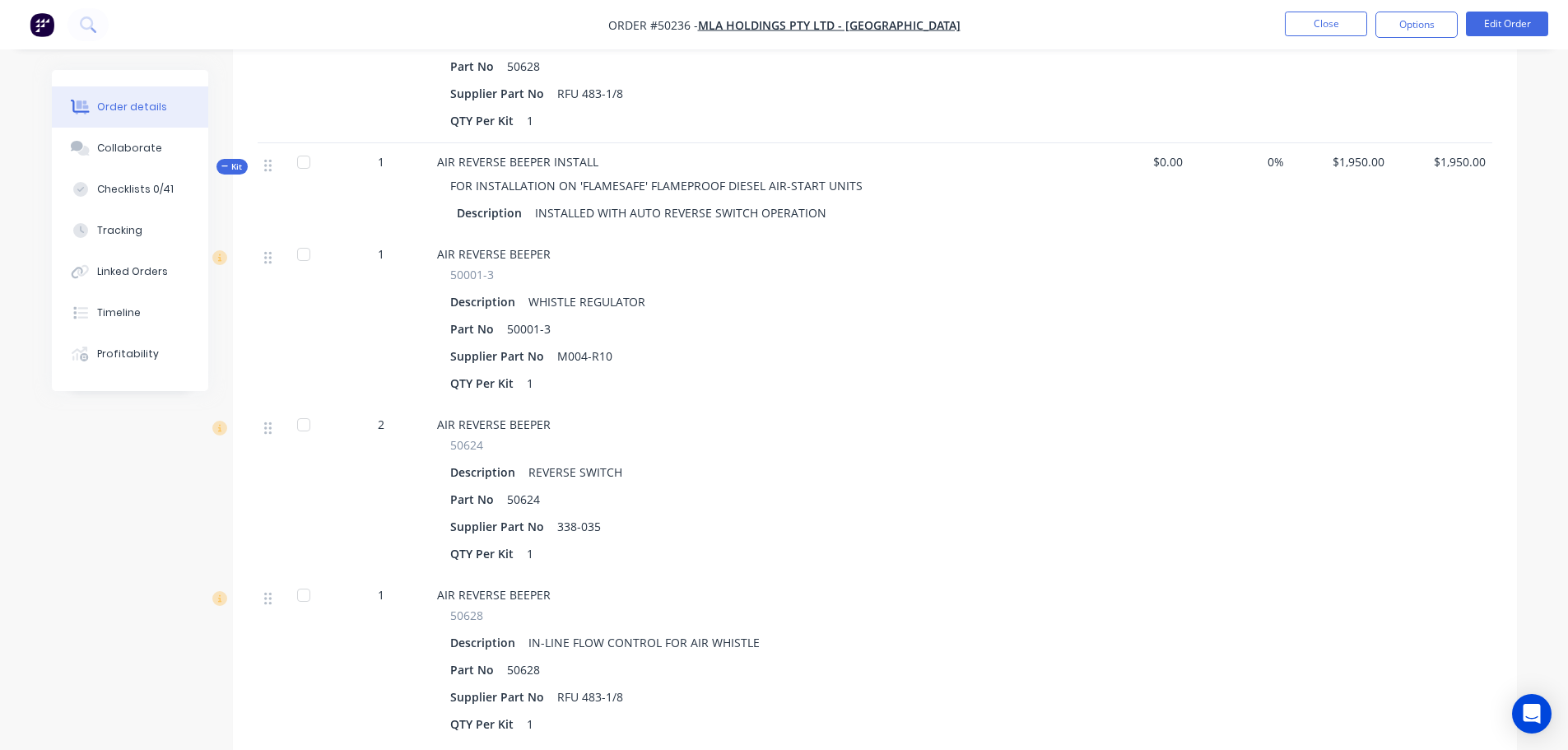
scroll to position [6669, 0]
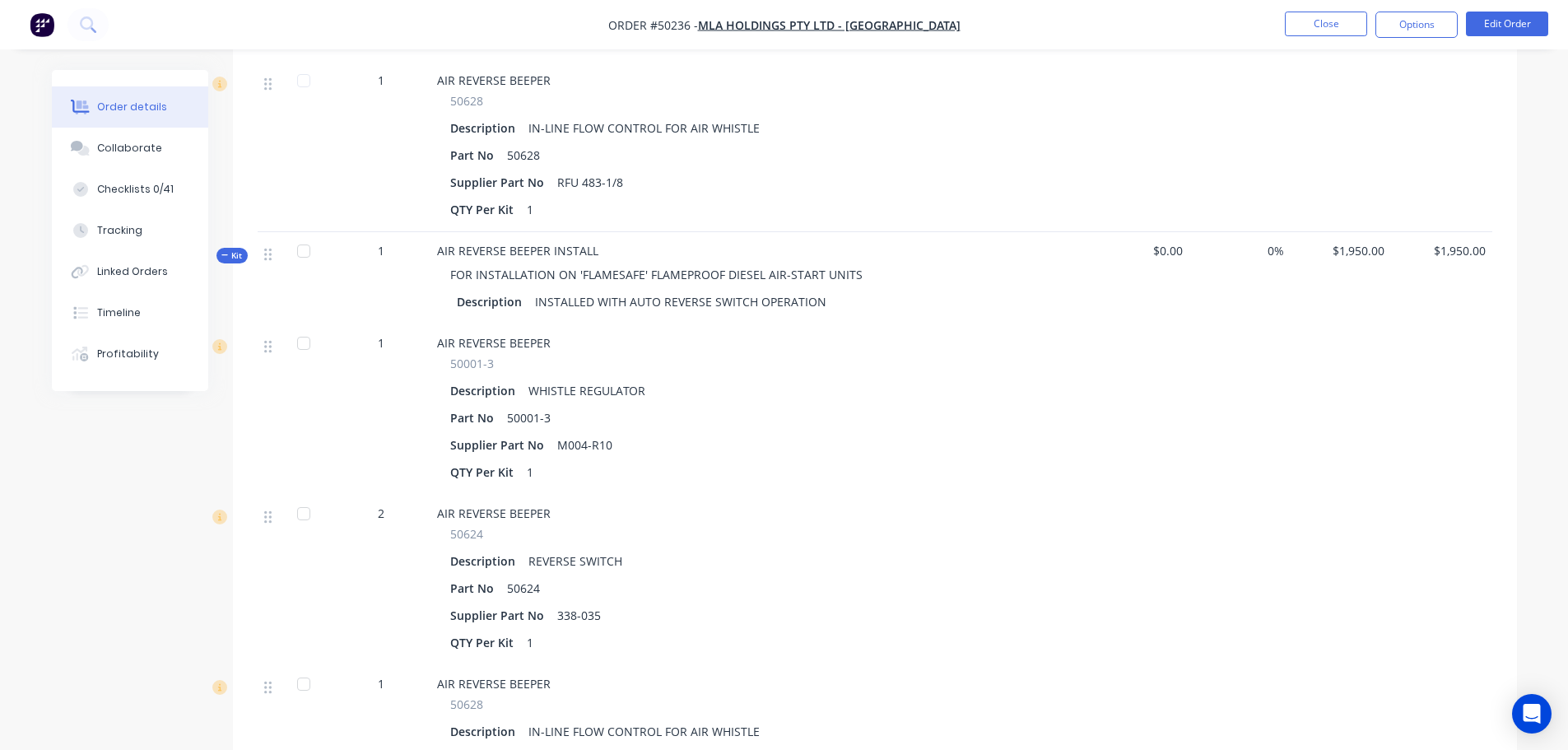
click at [228, 251] on icon "button" at bounding box center [225, 255] width 7 height 8
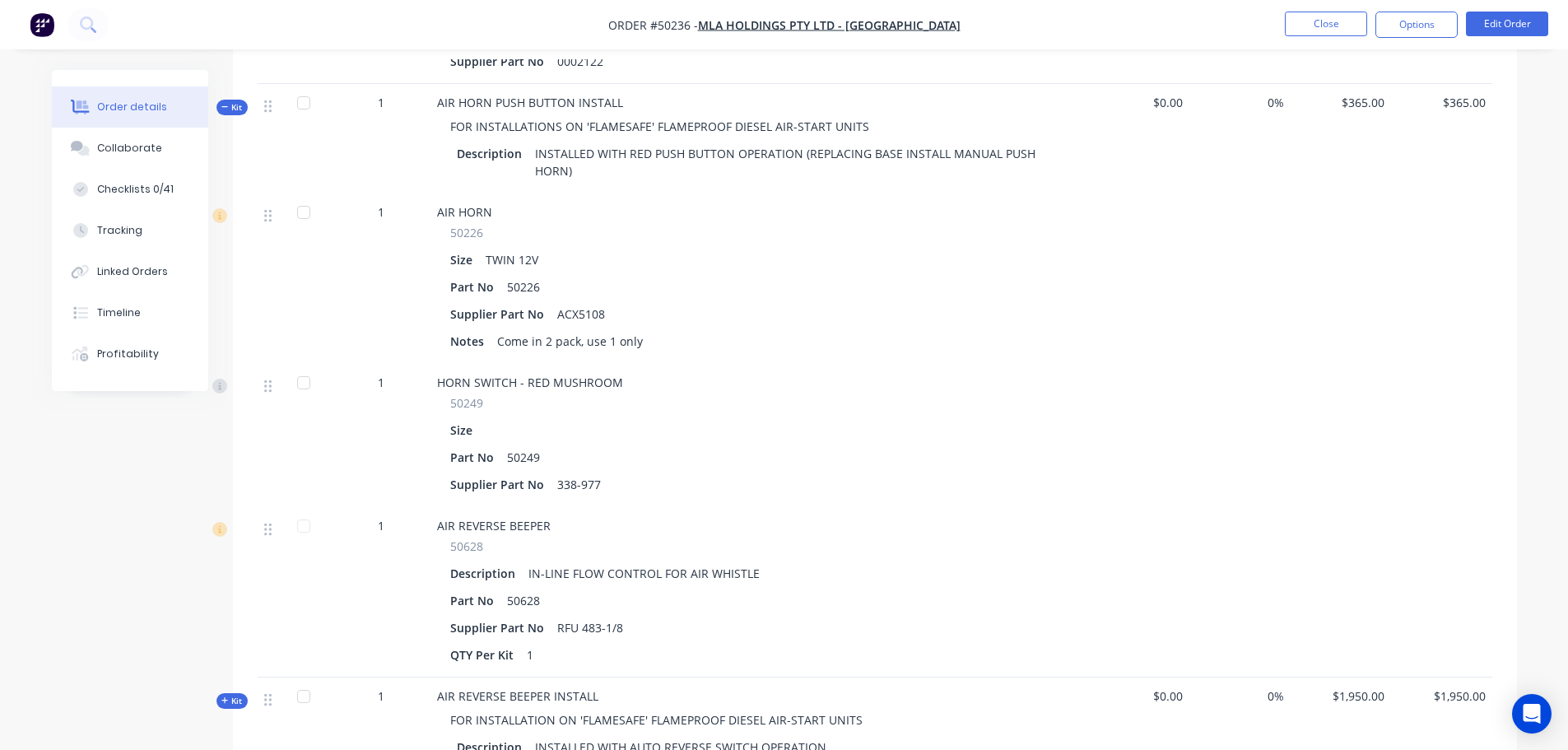
scroll to position [6174, 0]
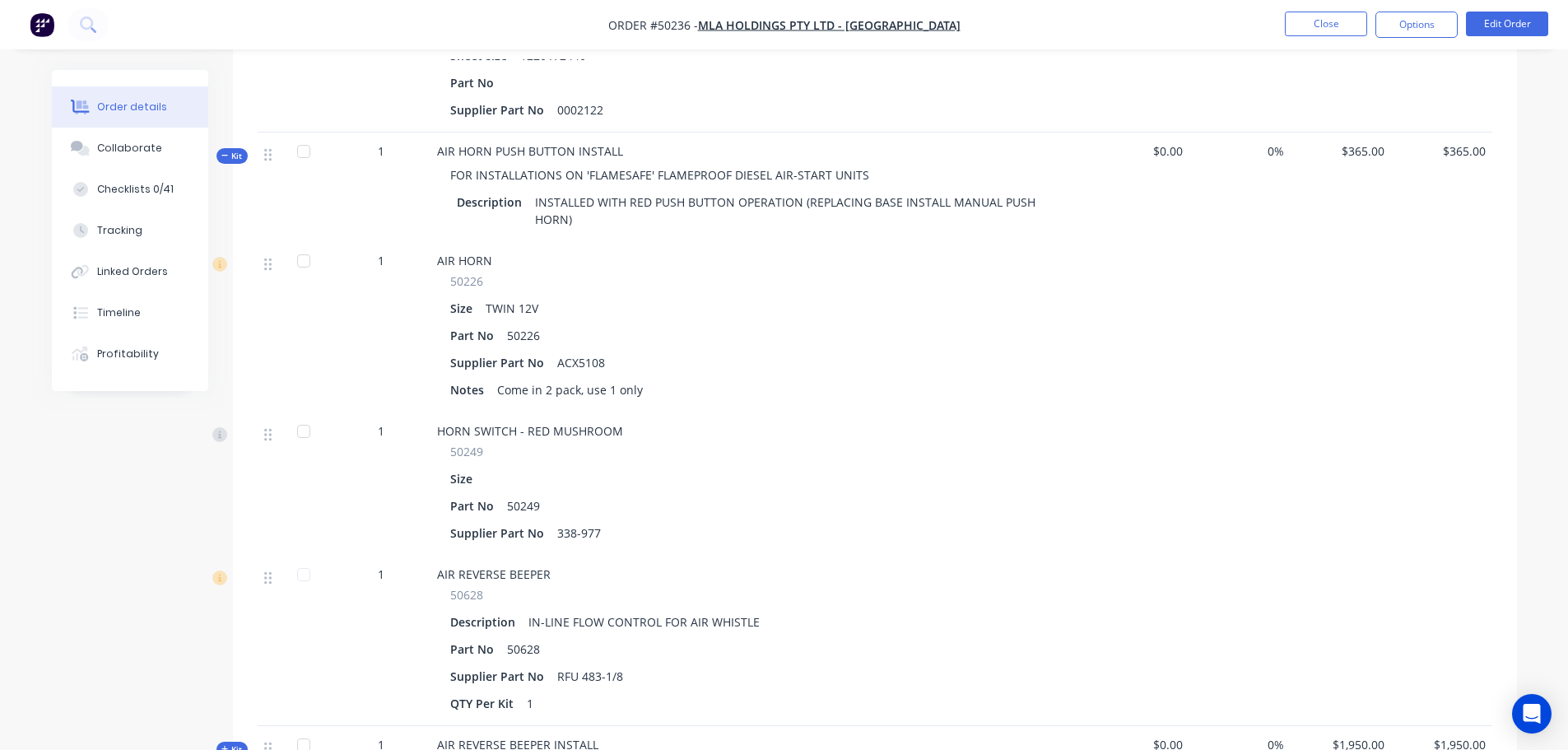
click at [222, 152] on icon "button" at bounding box center [225, 155] width 7 height 8
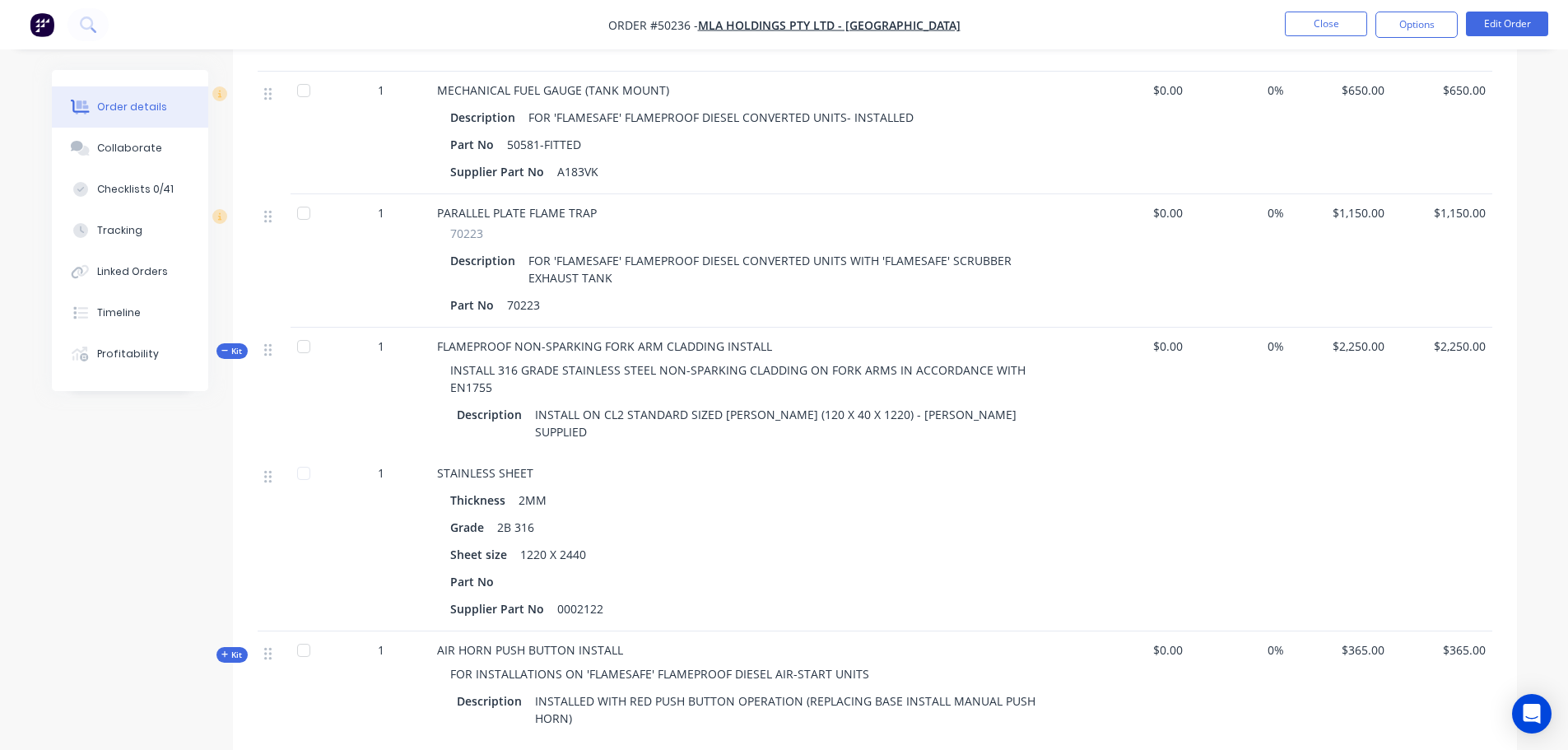
scroll to position [5599, 0]
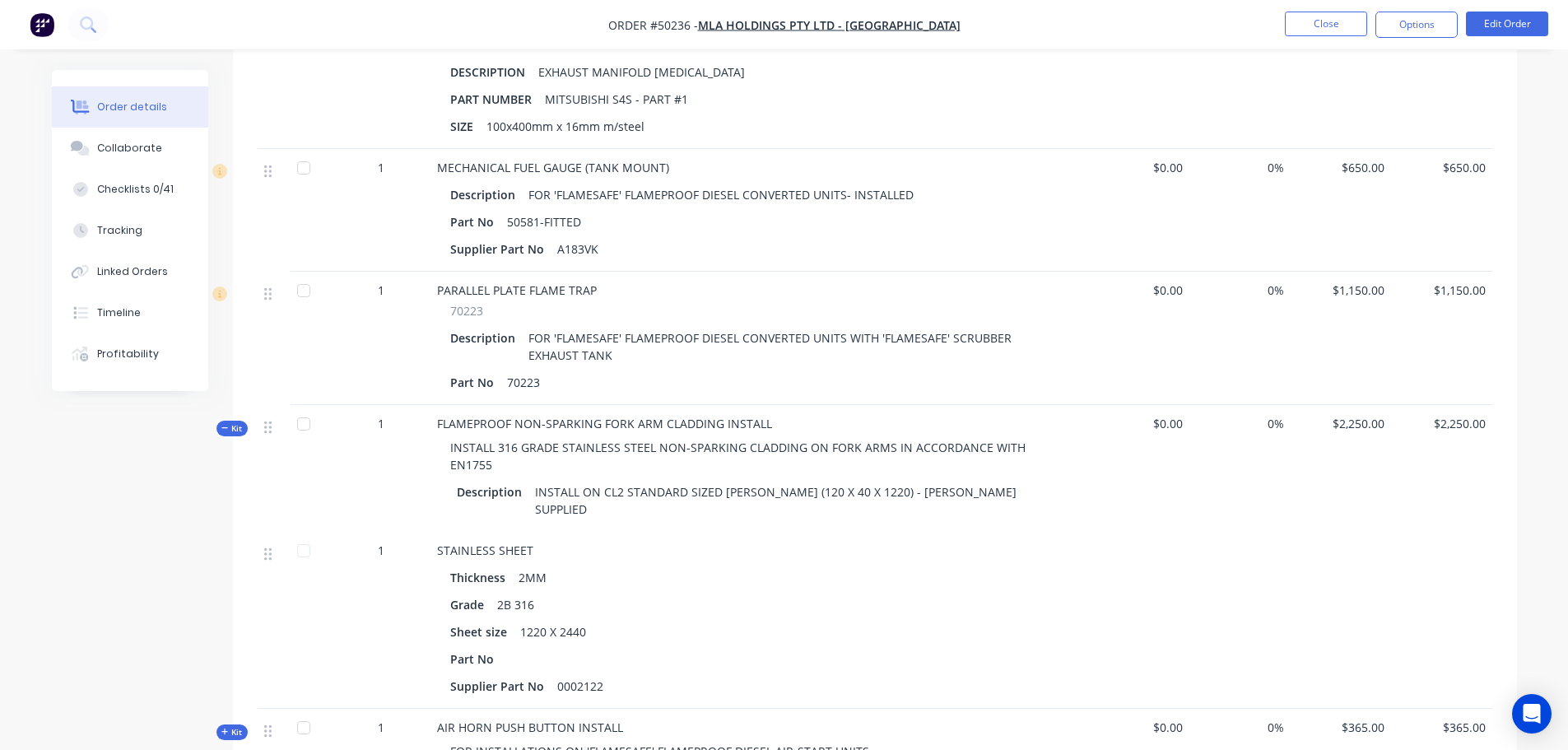
click at [233, 427] on span "Kit" at bounding box center [232, 428] width 21 height 12
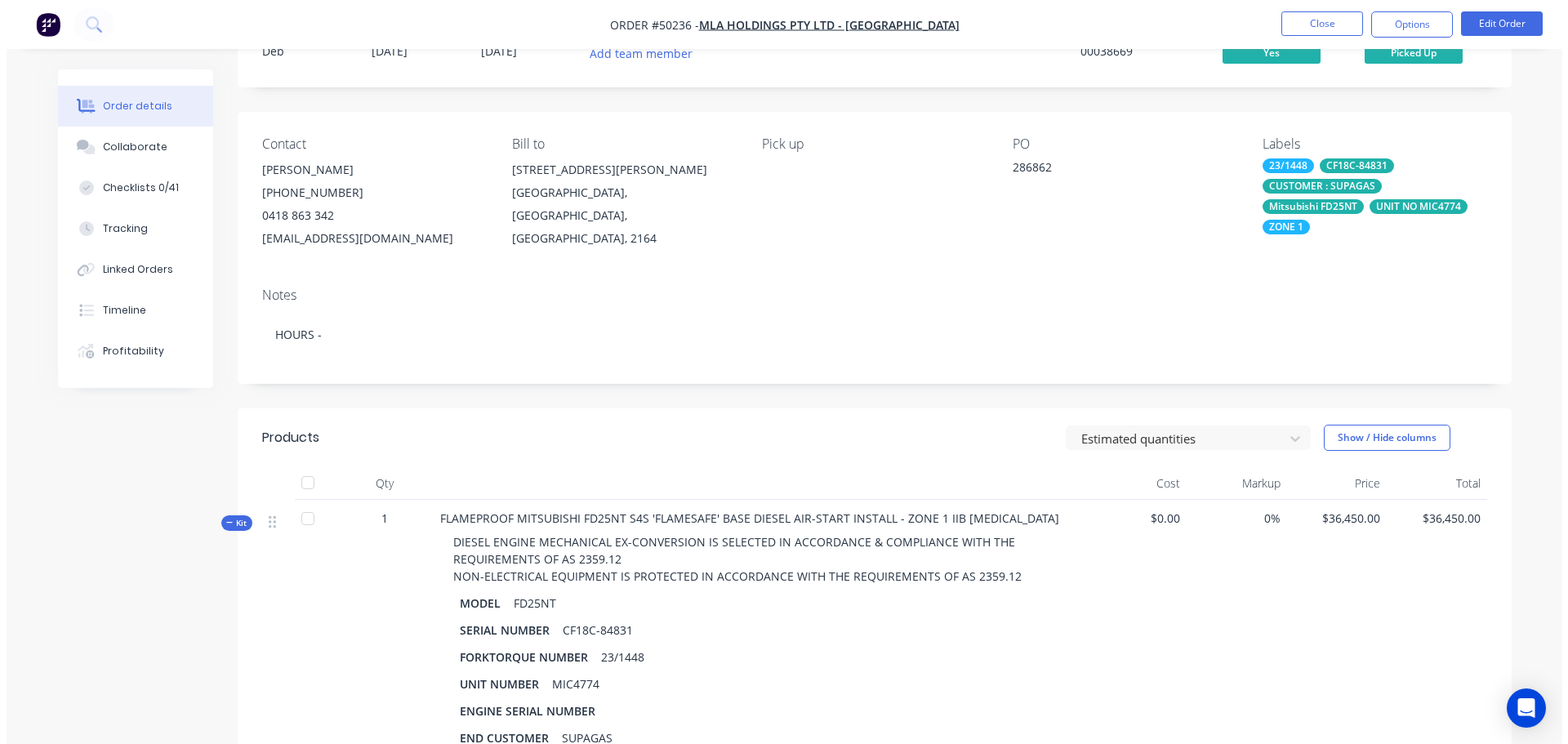
scroll to position [0, 0]
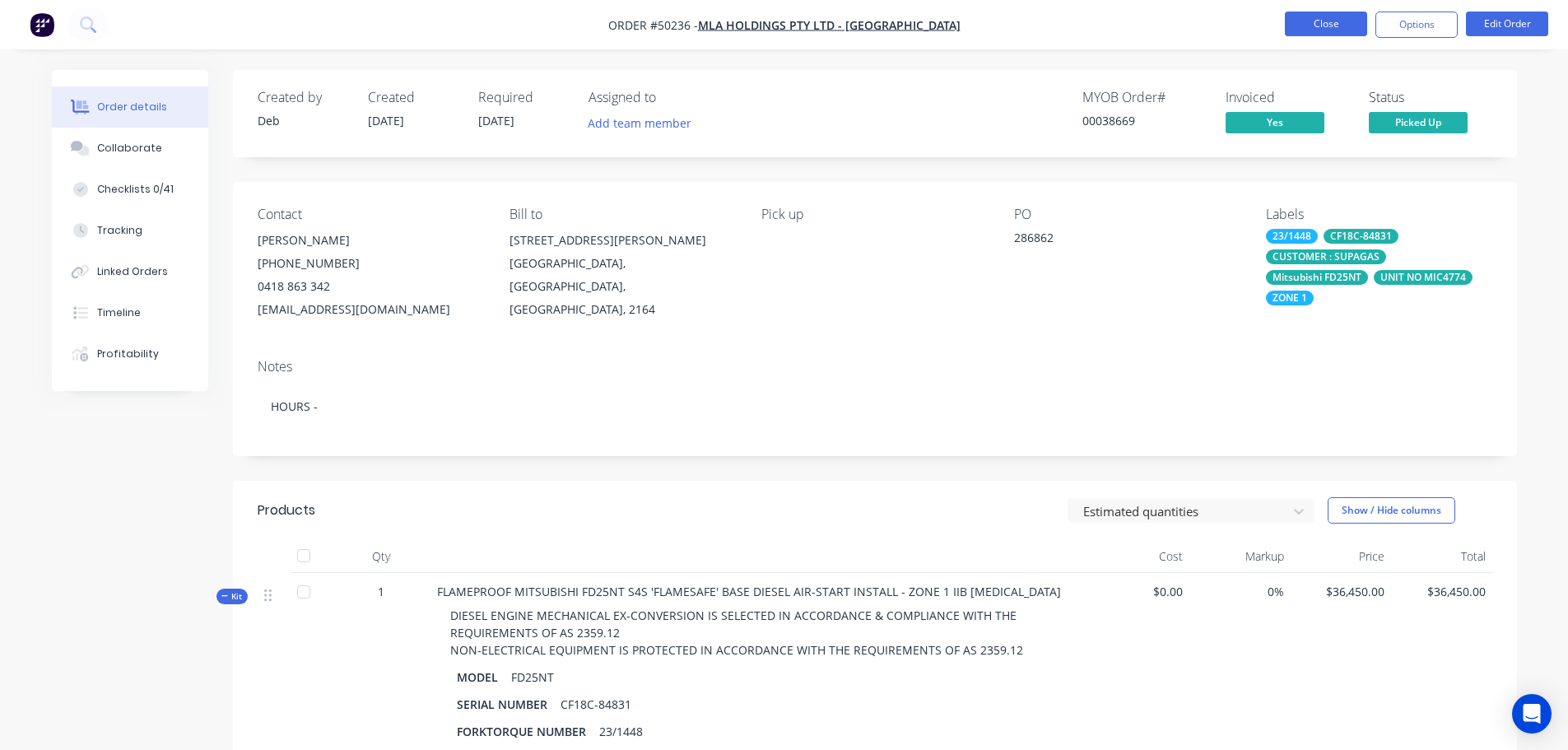
click at [1289, 24] on button "Close" at bounding box center [1326, 24] width 82 height 25
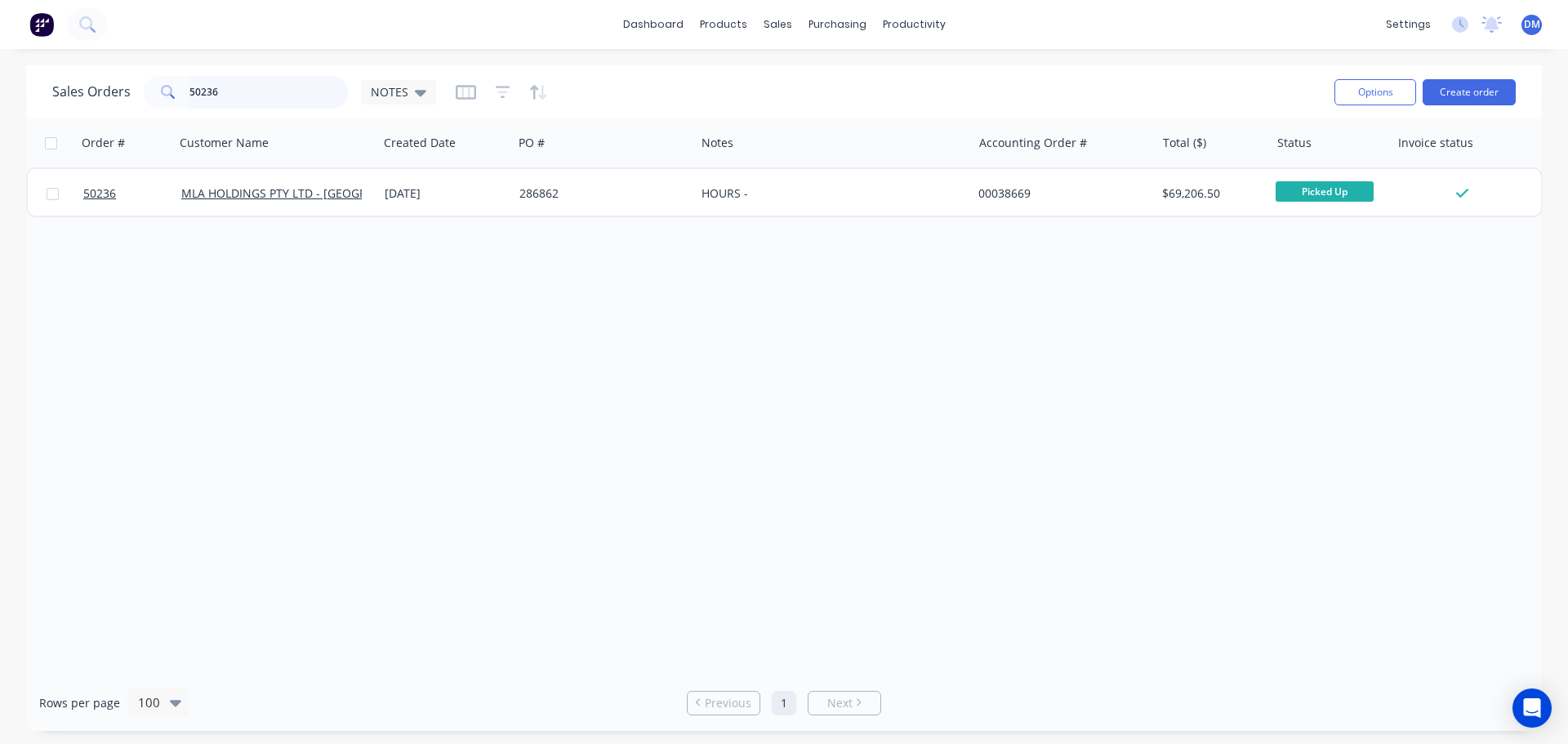
drag, startPoint x: 222, startPoint y: 89, endPoint x: 50, endPoint y: 90, distance: 172.0
click at [50, 90] on div "Sales Orders 50236 NOTES Options Create order" at bounding box center [784, 91] width 1516 height 53
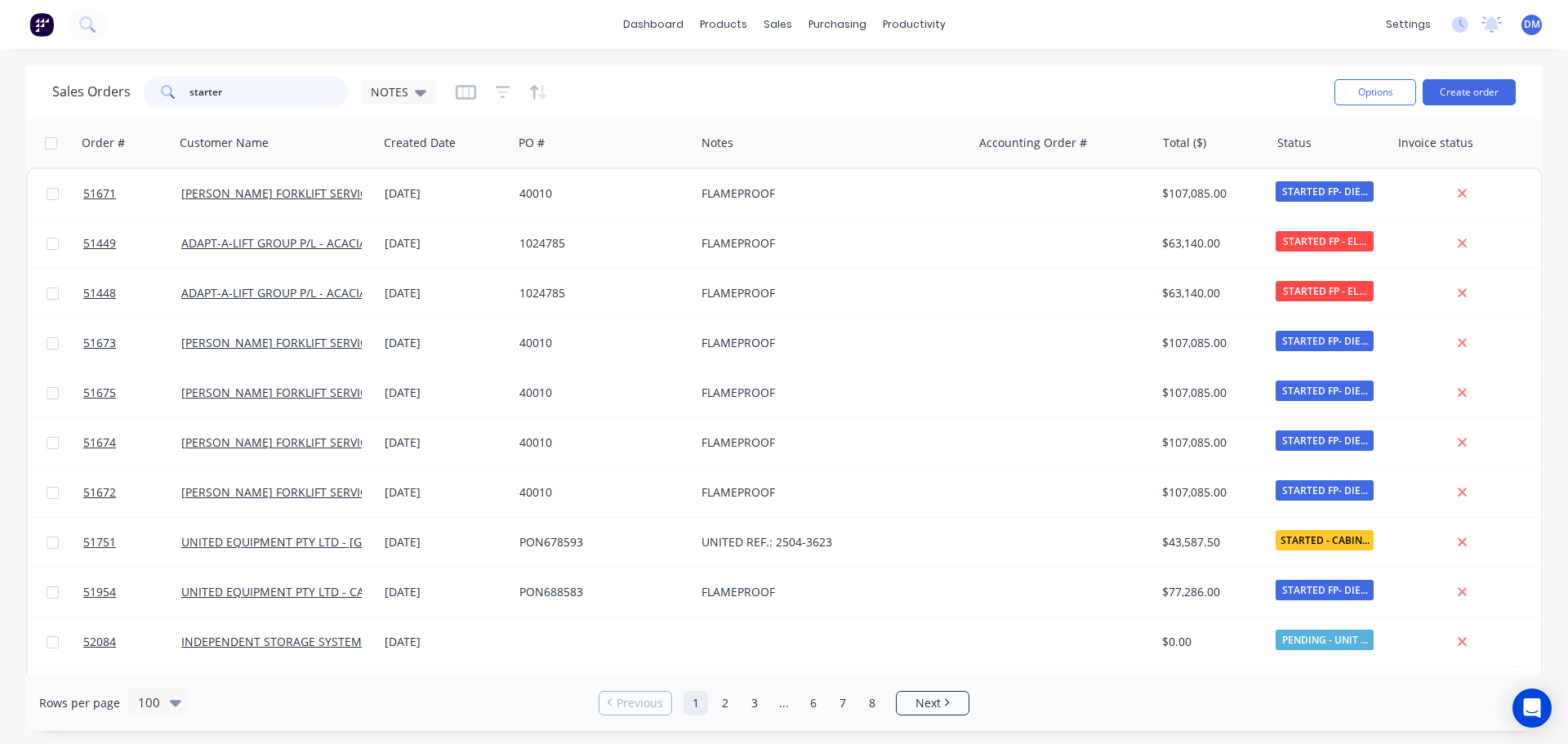
type input "starter"
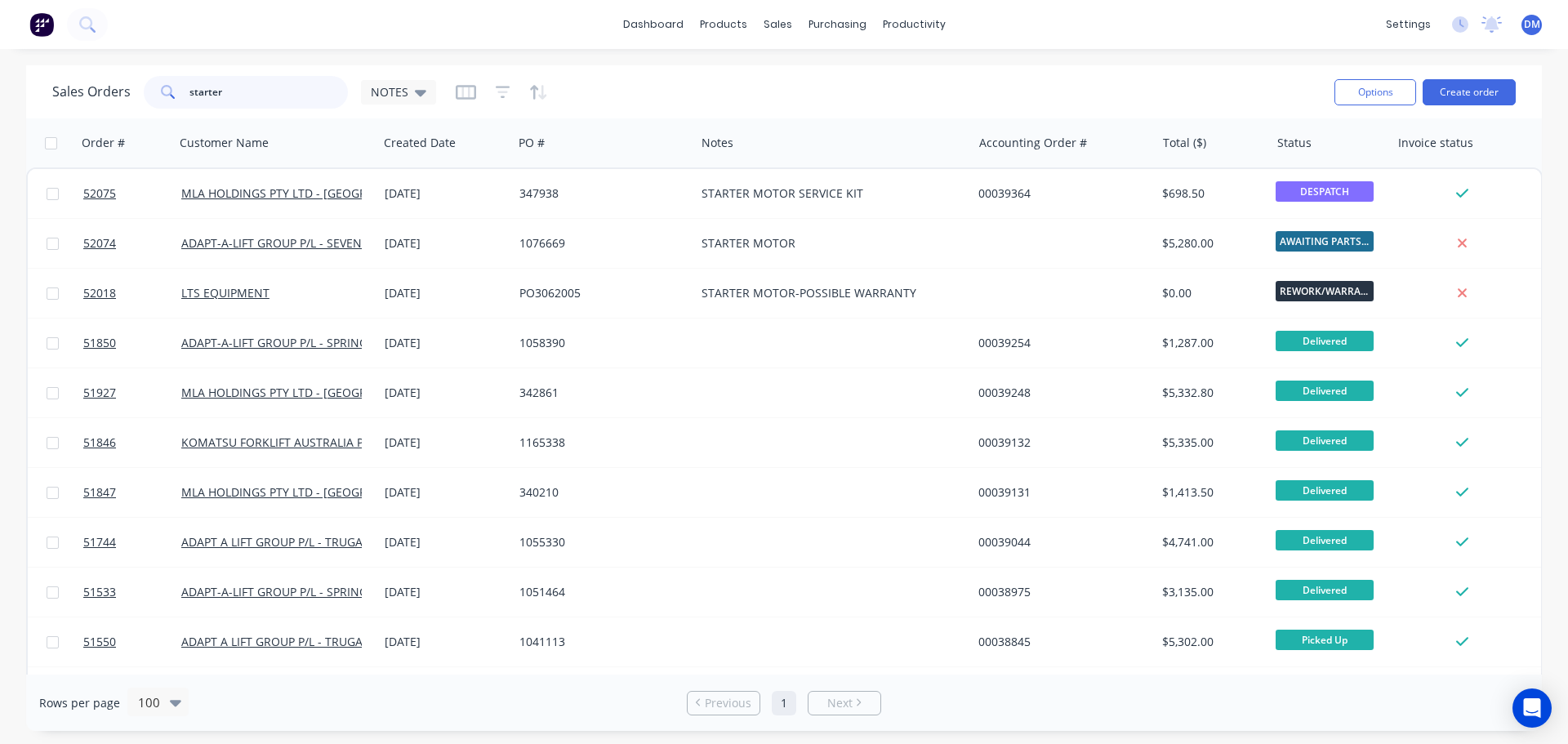
drag, startPoint x: 236, startPoint y: 90, endPoint x: 95, endPoint y: 81, distance: 141.3
click at [105, 78] on div "Sales Orders starter NOTES" at bounding box center [244, 92] width 384 height 33
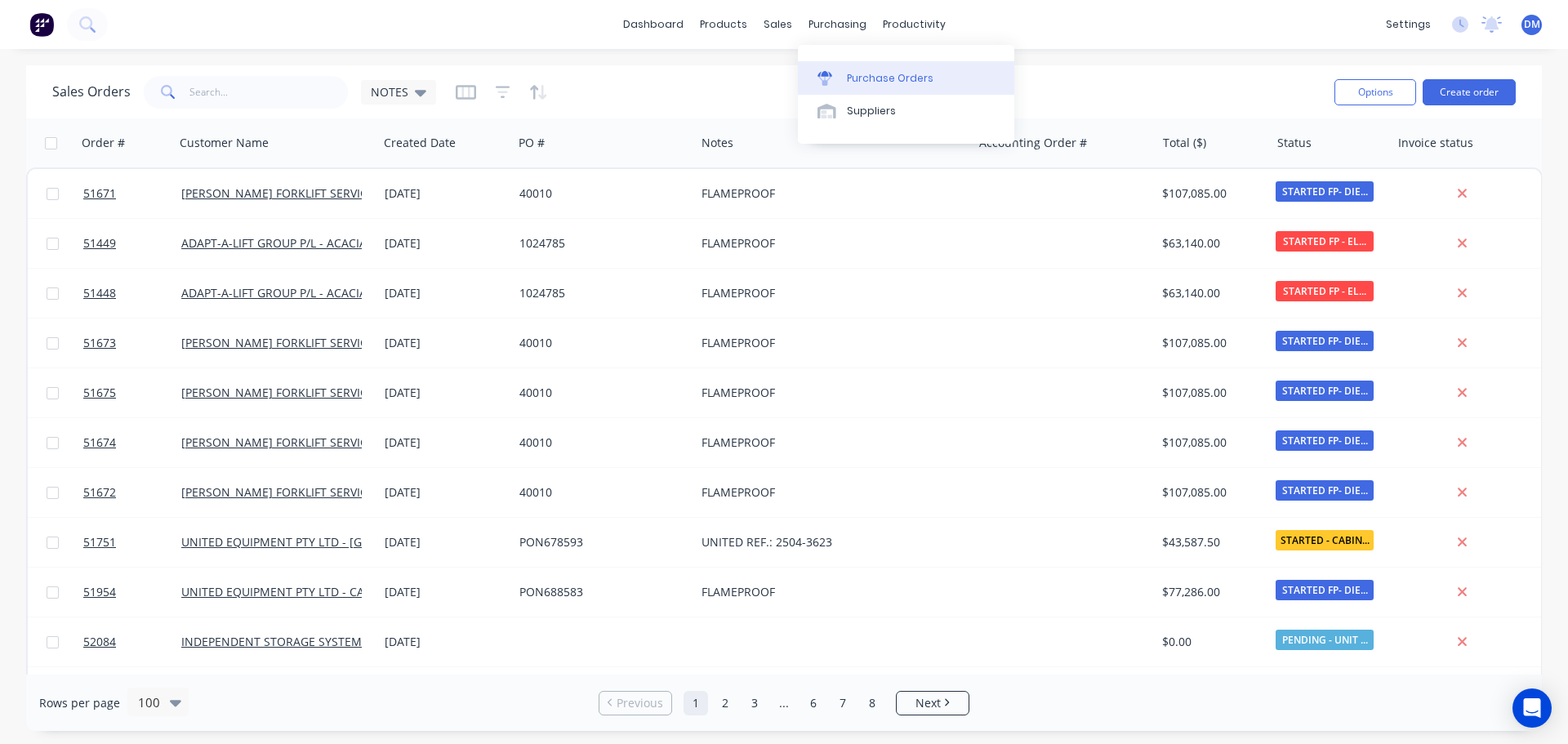
drag, startPoint x: 860, startPoint y: 80, endPoint x: 850, endPoint y: 80, distance: 10.0
click at [860, 80] on div "Purchase Orders" at bounding box center [890, 78] width 87 height 15
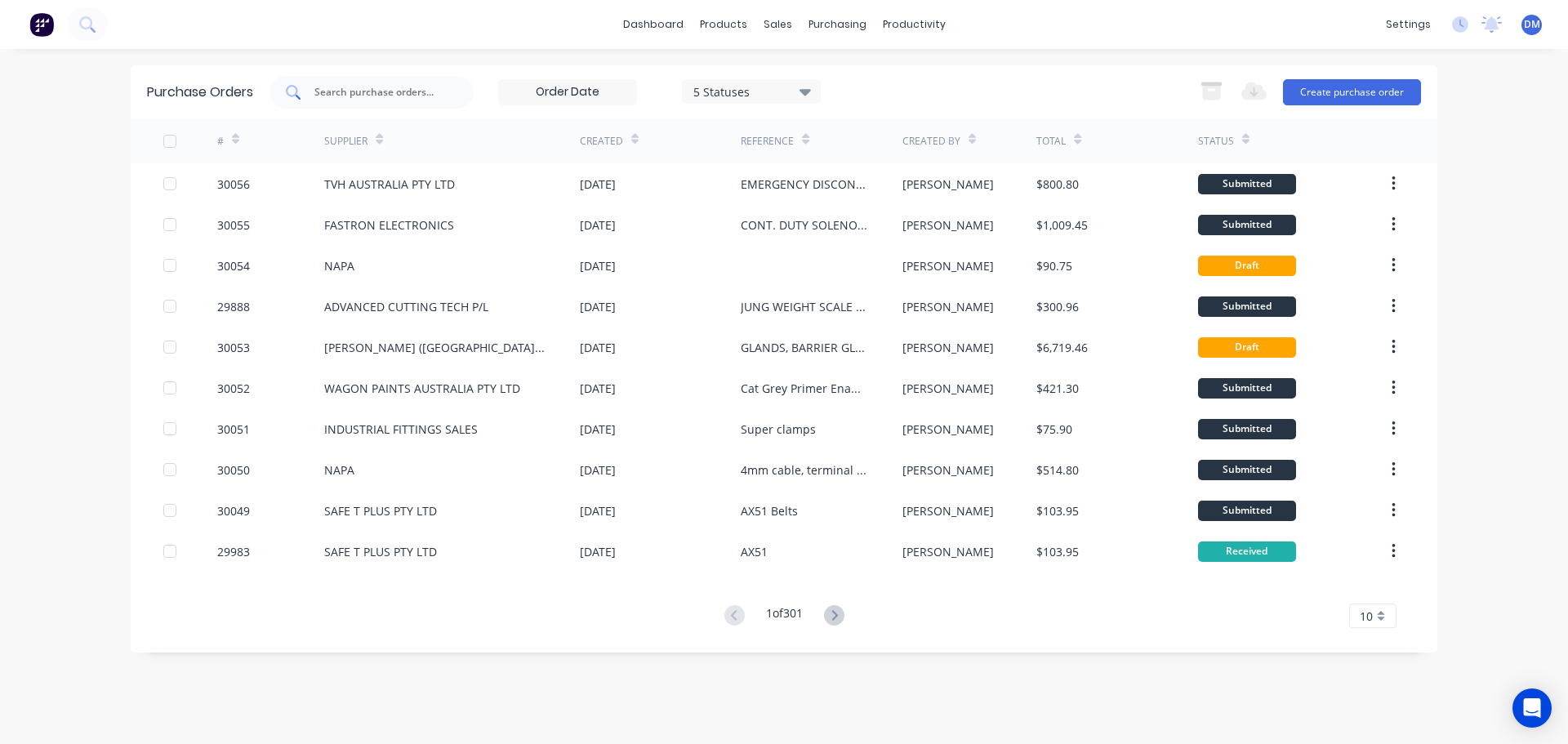
click at [366, 88] on input "text" at bounding box center [381, 92] width 136 height 17
type input "29835"
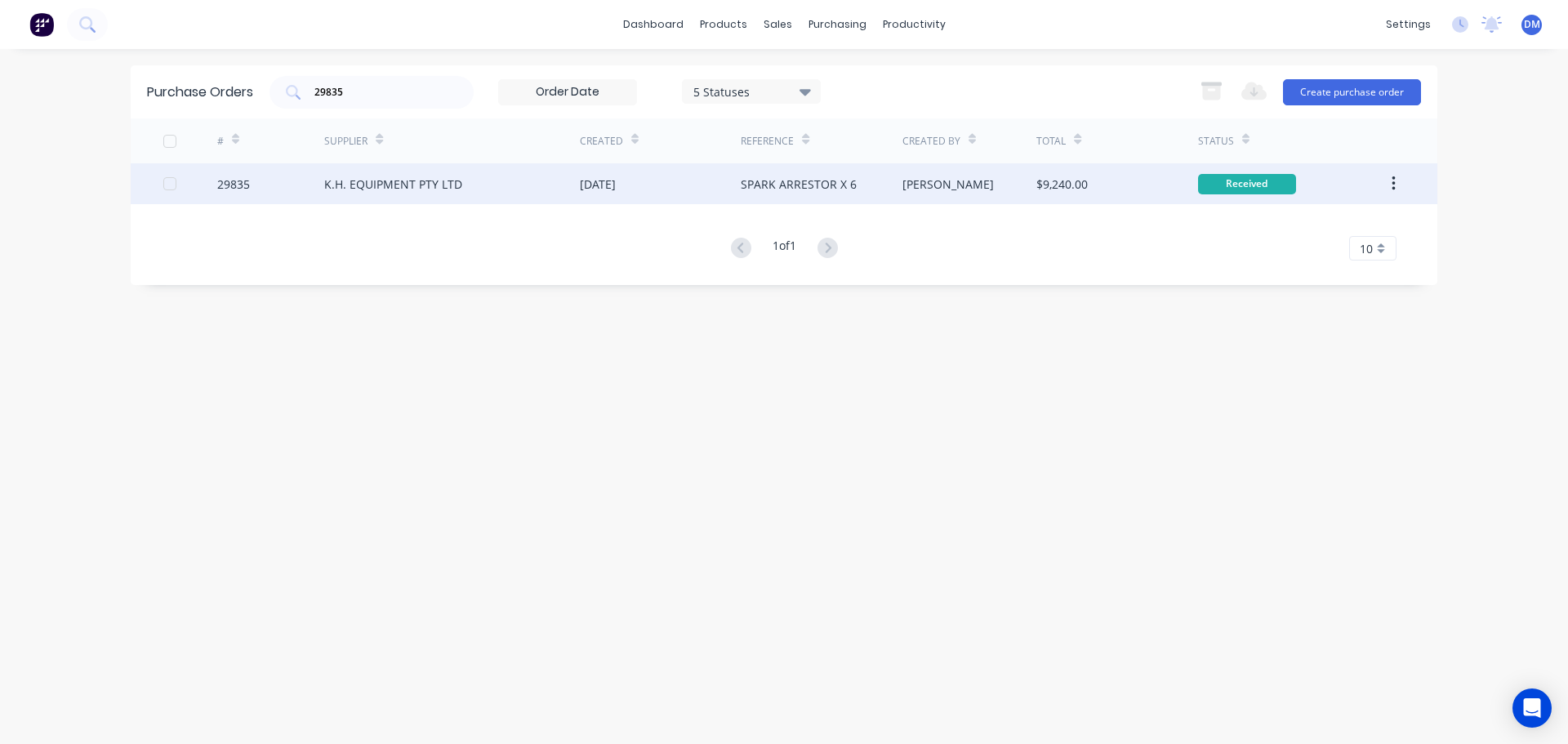
click at [518, 183] on div "K.H. EQUIPMENT PTY LTD" at bounding box center [452, 183] width 256 height 41
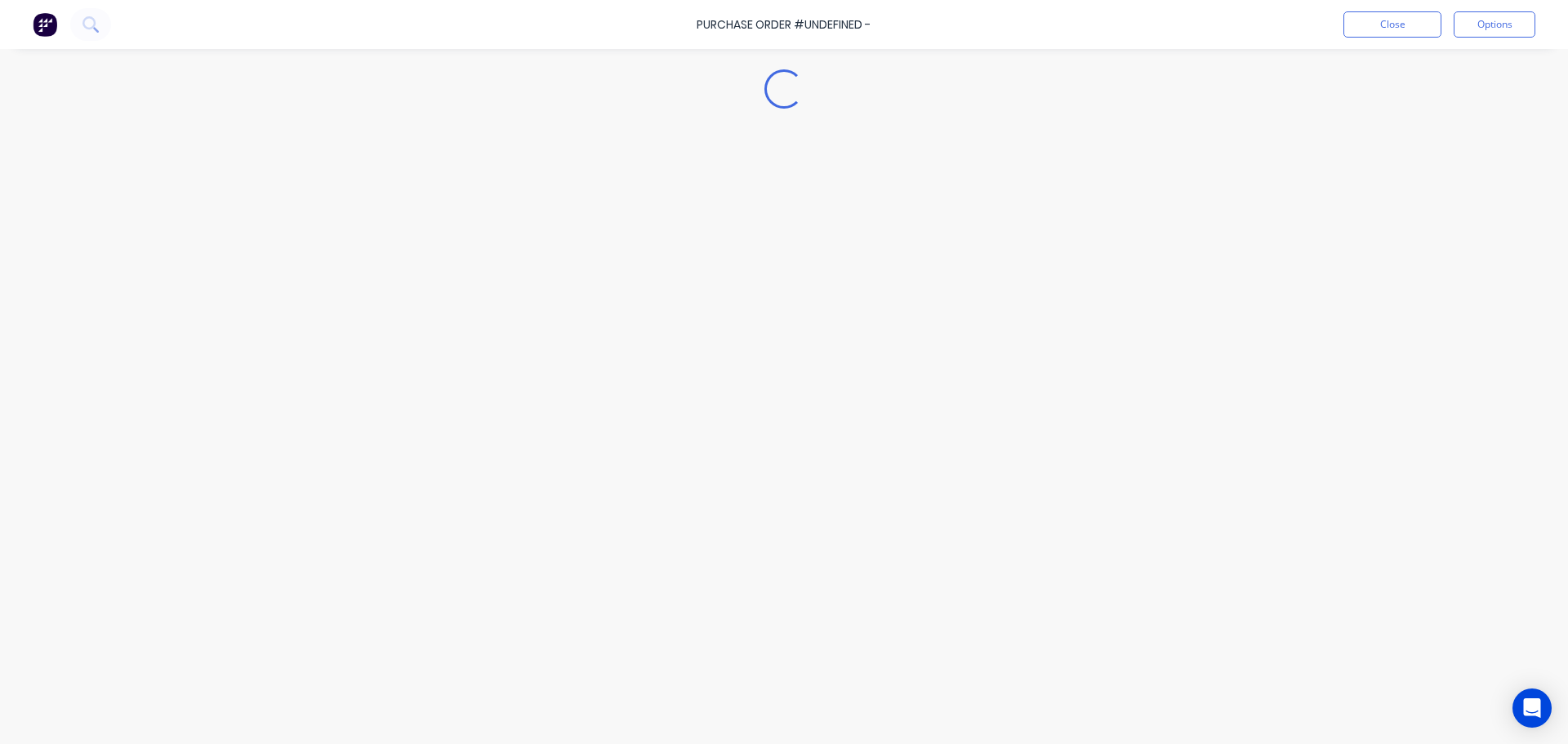
type textarea "x"
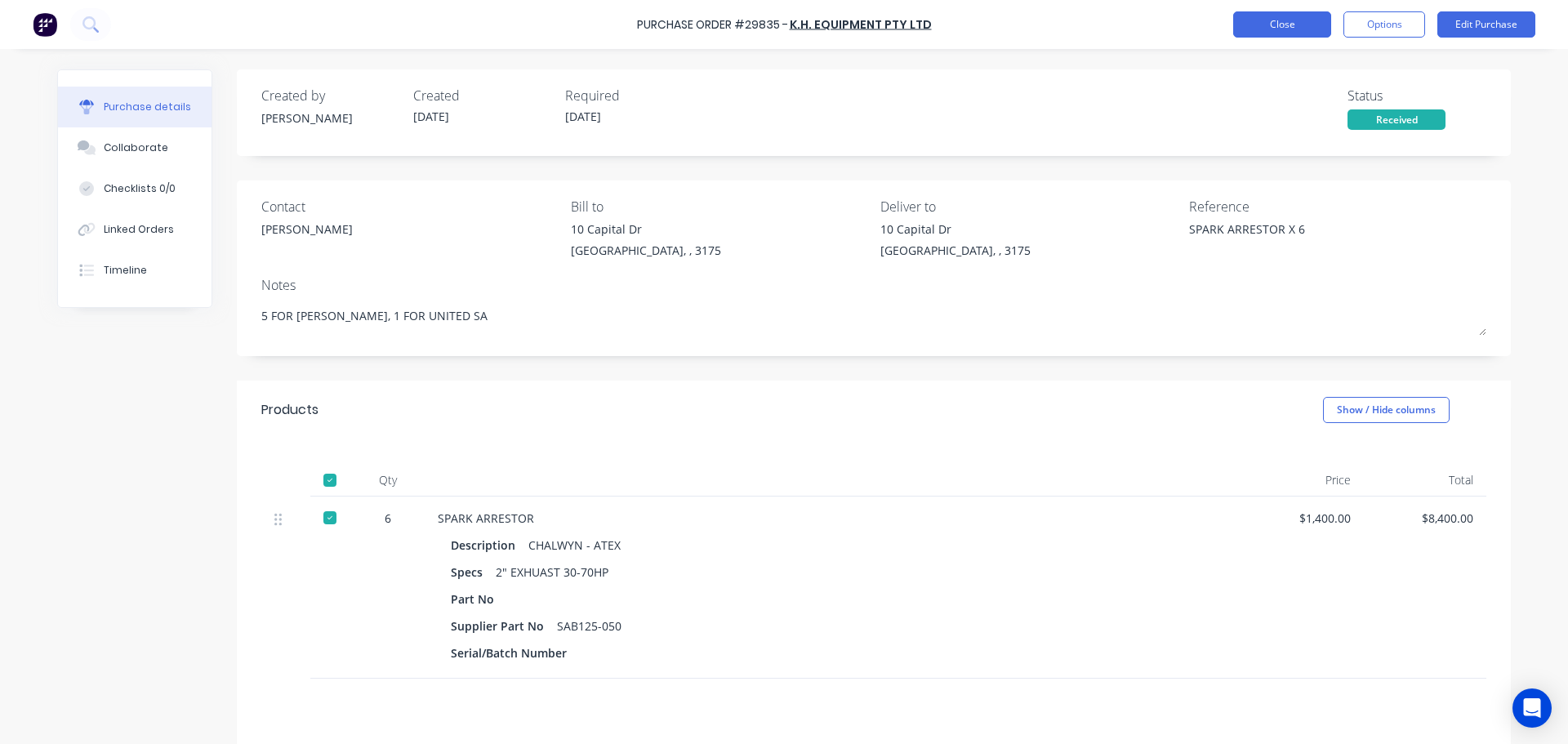
click at [1303, 20] on button "Close" at bounding box center [1282, 24] width 98 height 26
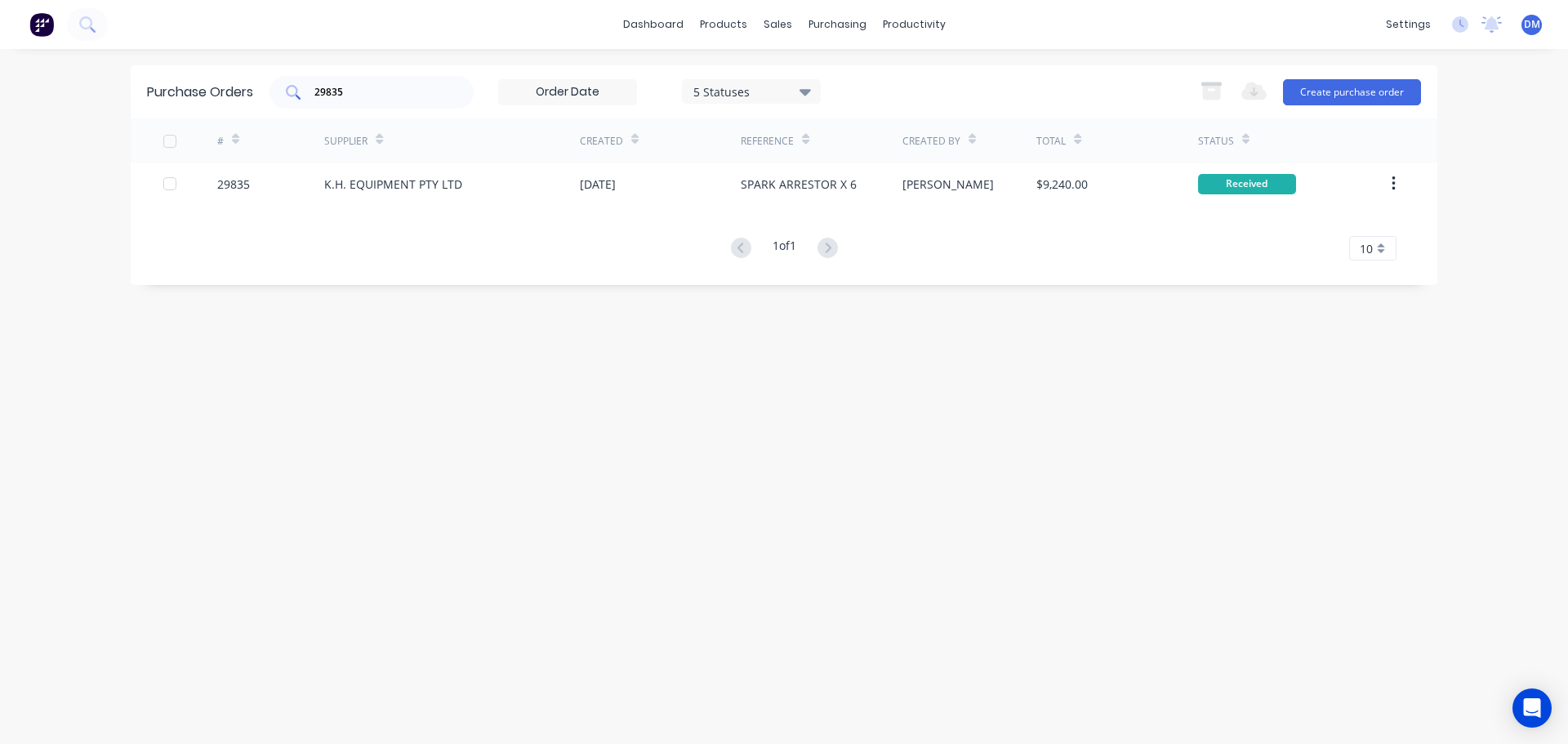
click at [354, 75] on div "Purchase Orders 29835 5 Statuses 5 Statuses Export to Excel (XLSX) Create purch…" at bounding box center [783, 91] width 1306 height 53
drag, startPoint x: 359, startPoint y: 88, endPoint x: 133, endPoint y: 93, distance: 226.1
click at [133, 88] on div "Purchase Orders 29835 5 Statuses 5 Statuses Export to Excel (XLSX) Create purch…" at bounding box center [783, 91] width 1306 height 53
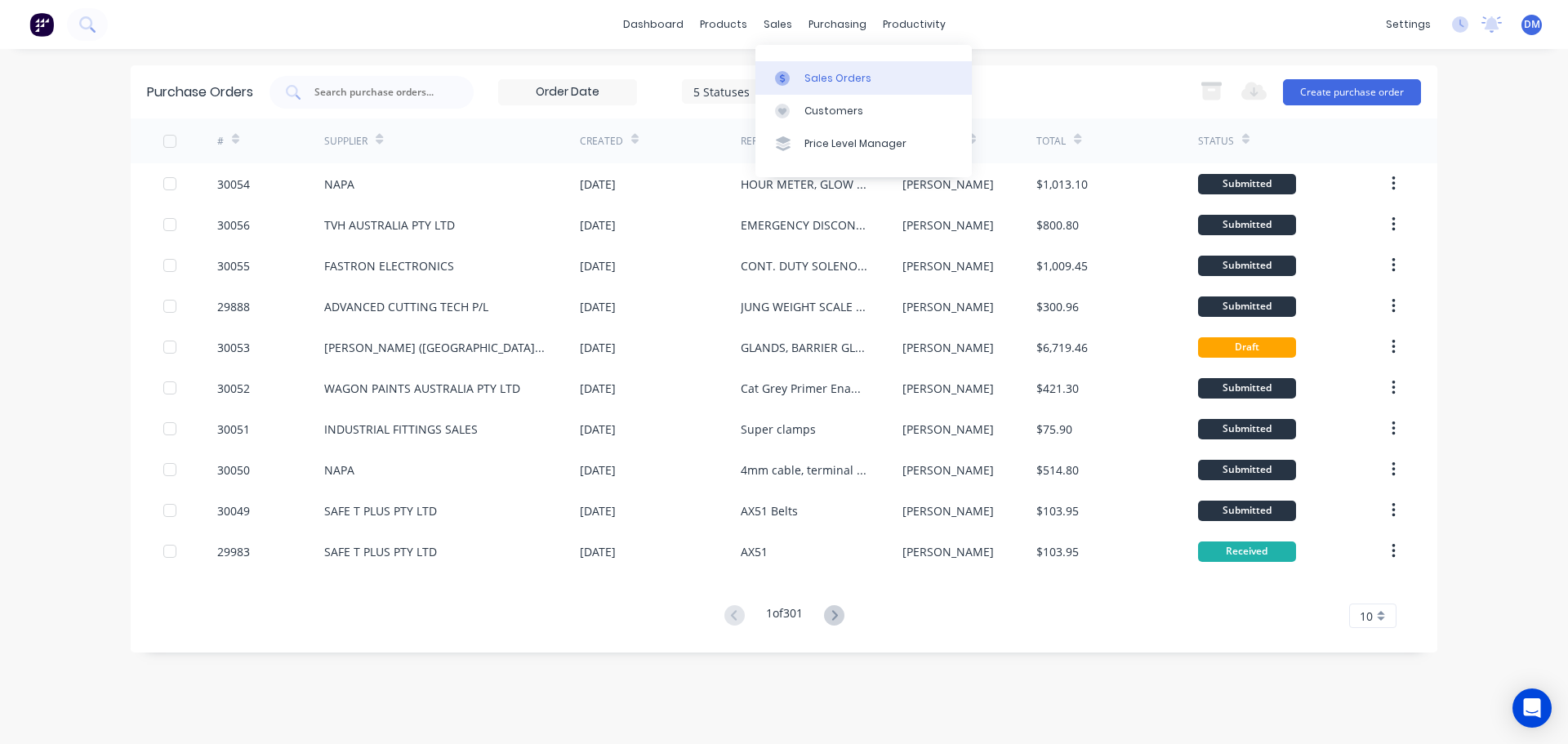
click at [812, 61] on div "Sales Orders Customers Price Level Manager" at bounding box center [863, 110] width 216 height 131
click at [814, 68] on link "Sales Orders" at bounding box center [863, 77] width 216 height 33
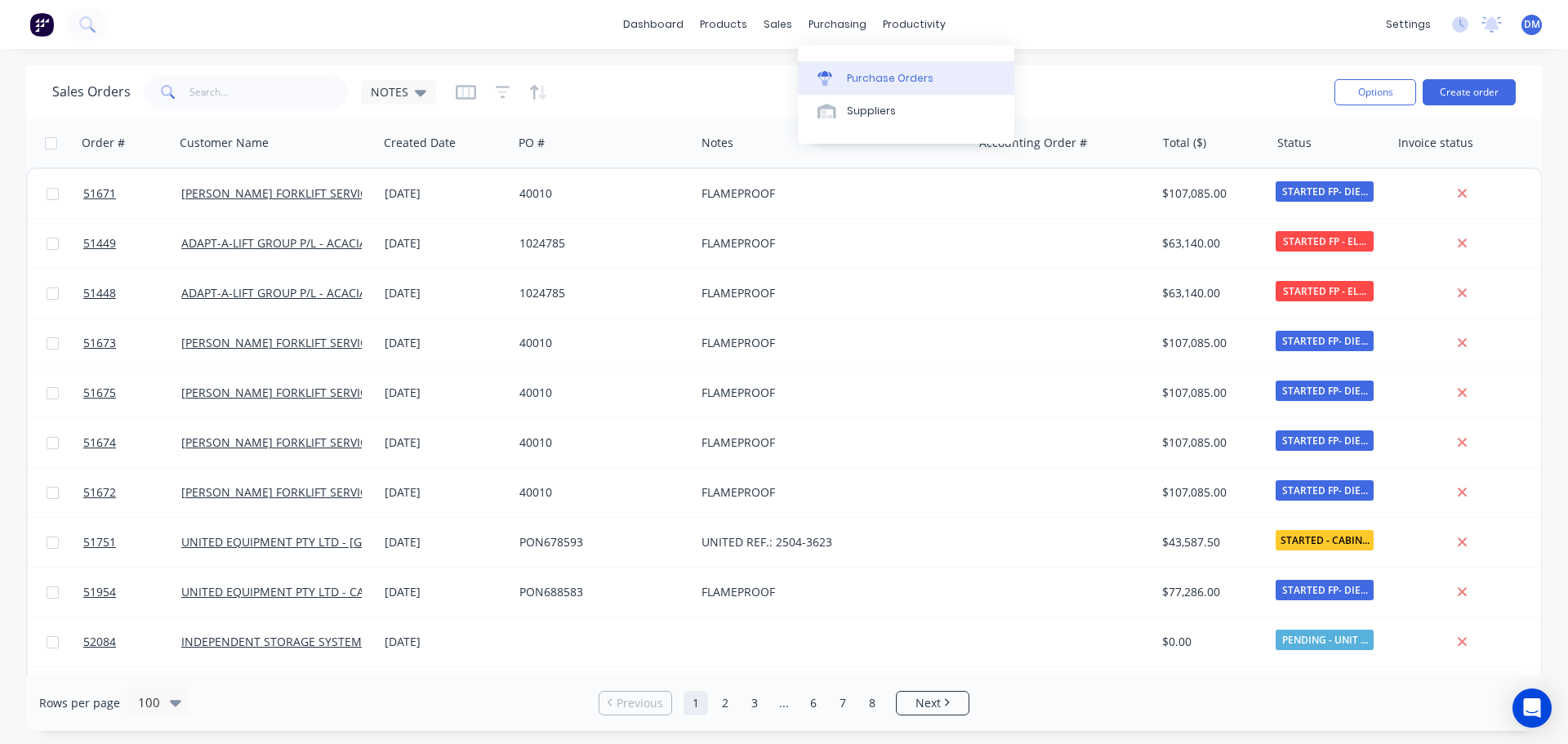
click at [881, 76] on div "Purchase Orders" at bounding box center [890, 78] width 87 height 15
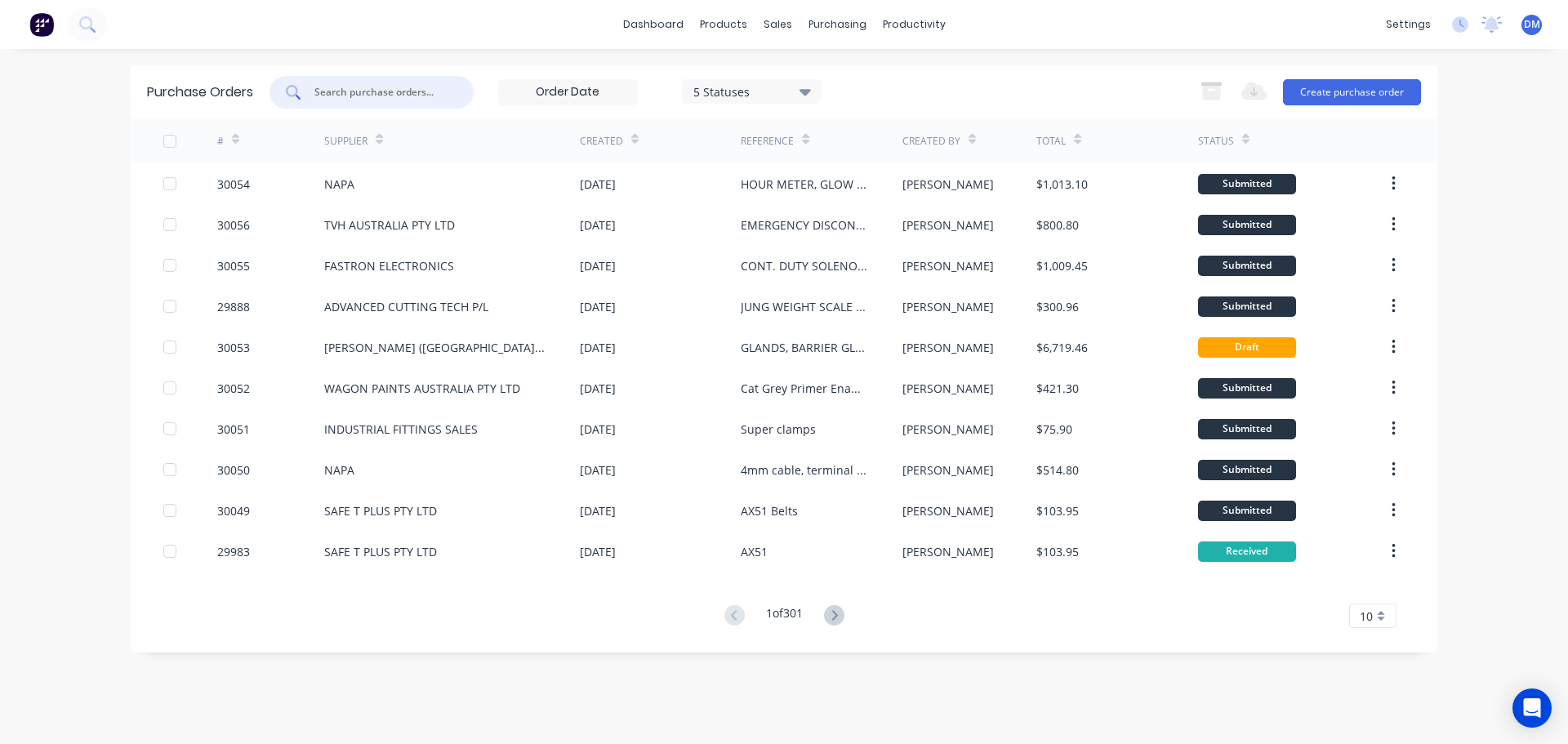
click at [390, 91] on input "text" at bounding box center [381, 92] width 136 height 17
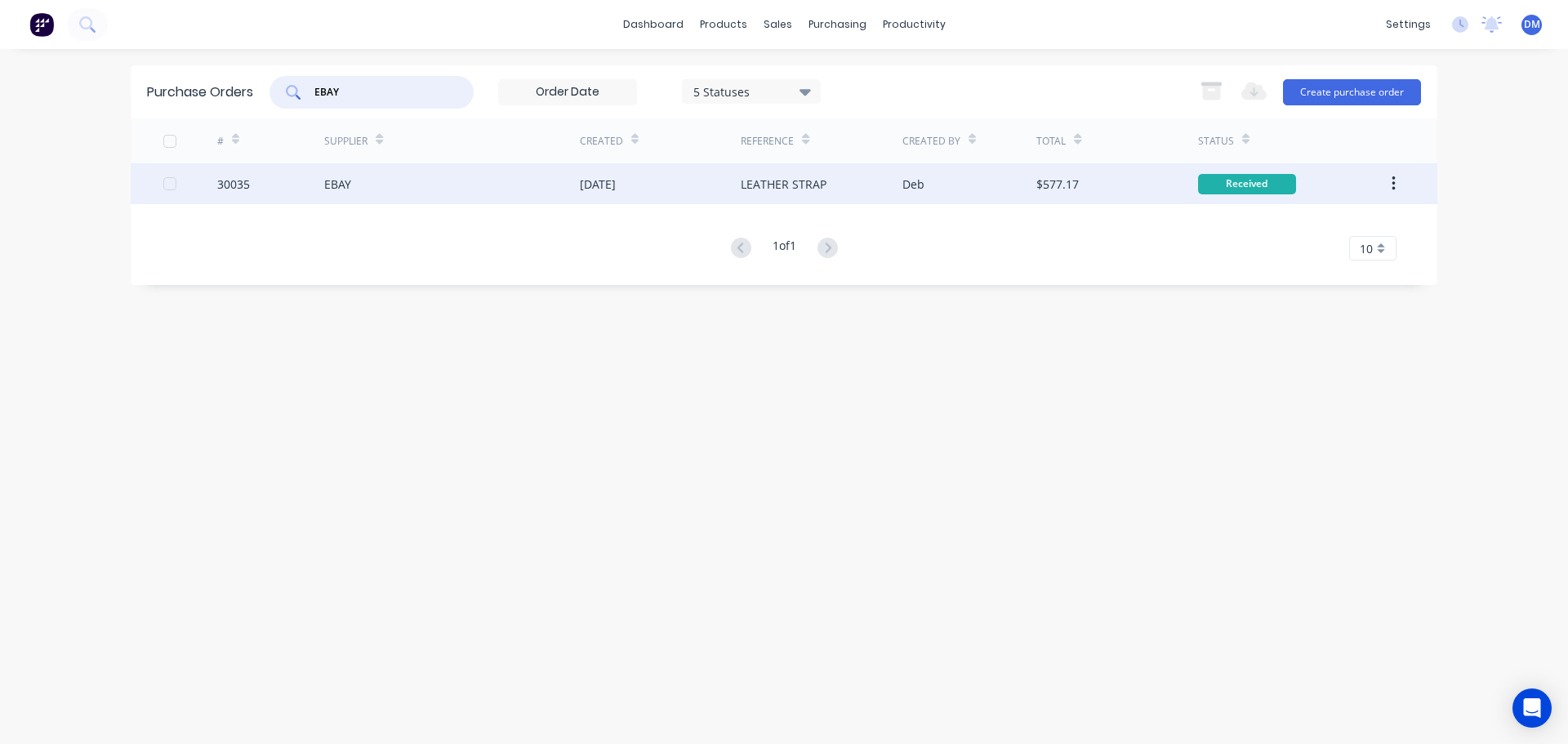
type input "EBAY"
click at [615, 189] on div "[DATE]" at bounding box center [597, 184] width 36 height 17
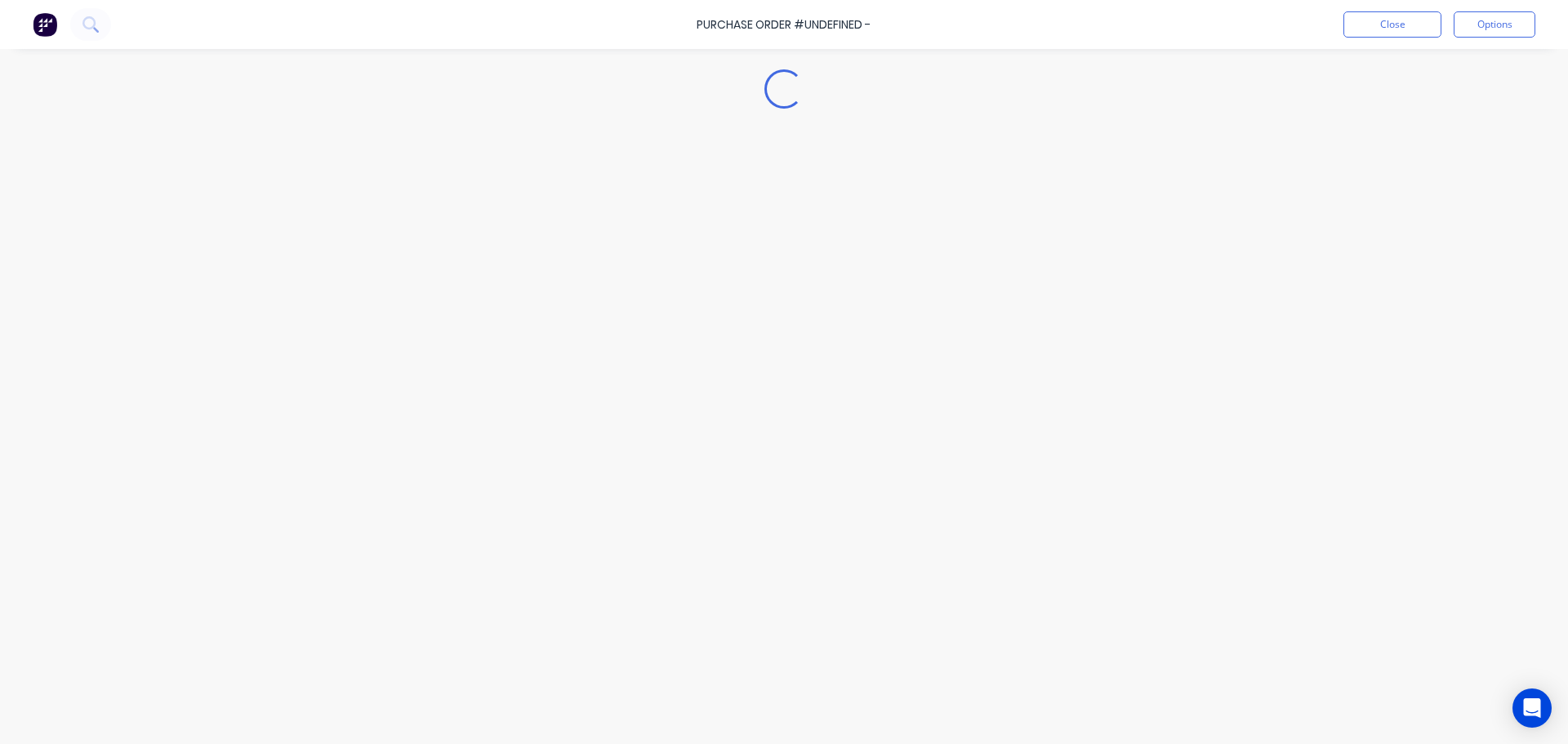
type textarea "x"
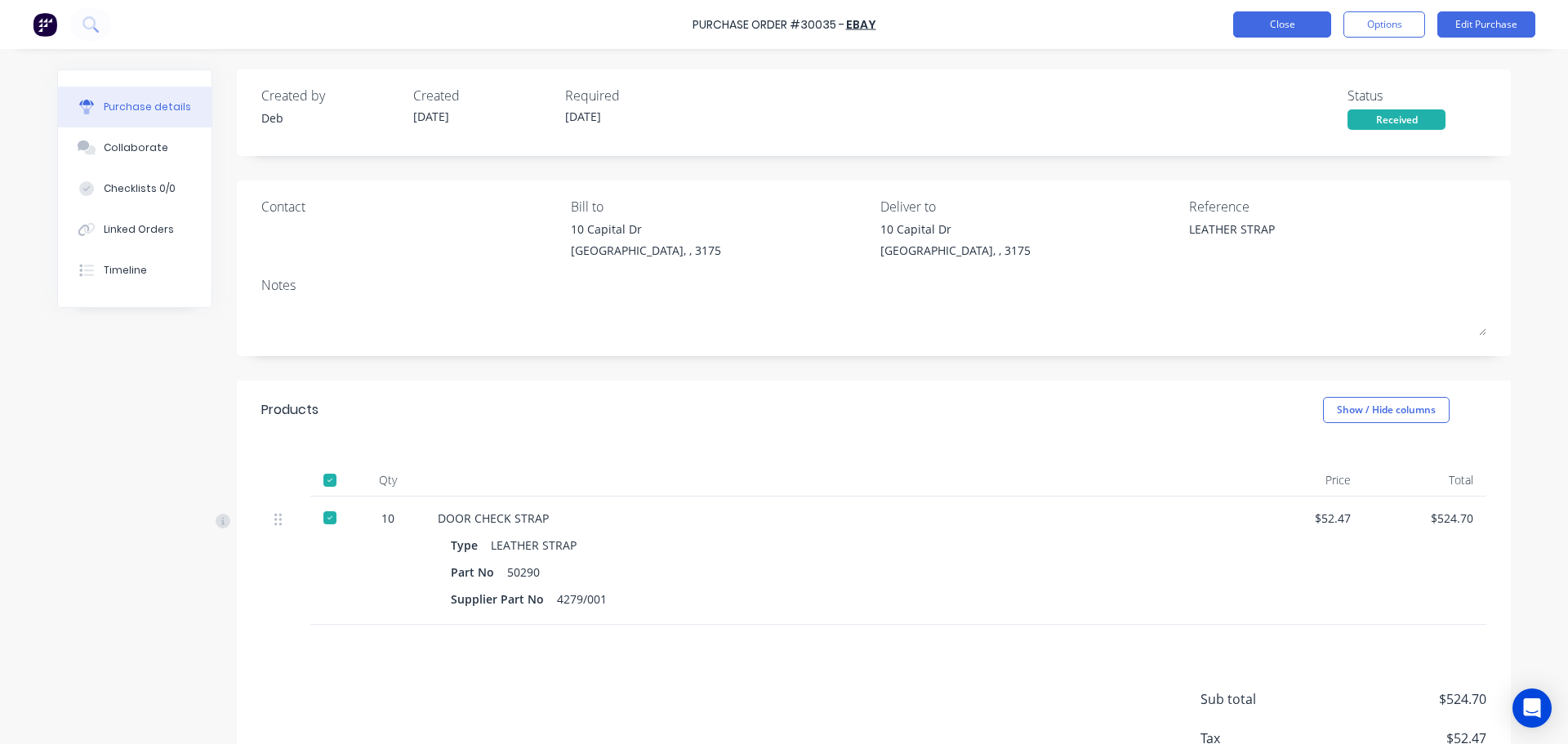
click at [1260, 30] on button "Close" at bounding box center [1282, 24] width 98 height 26
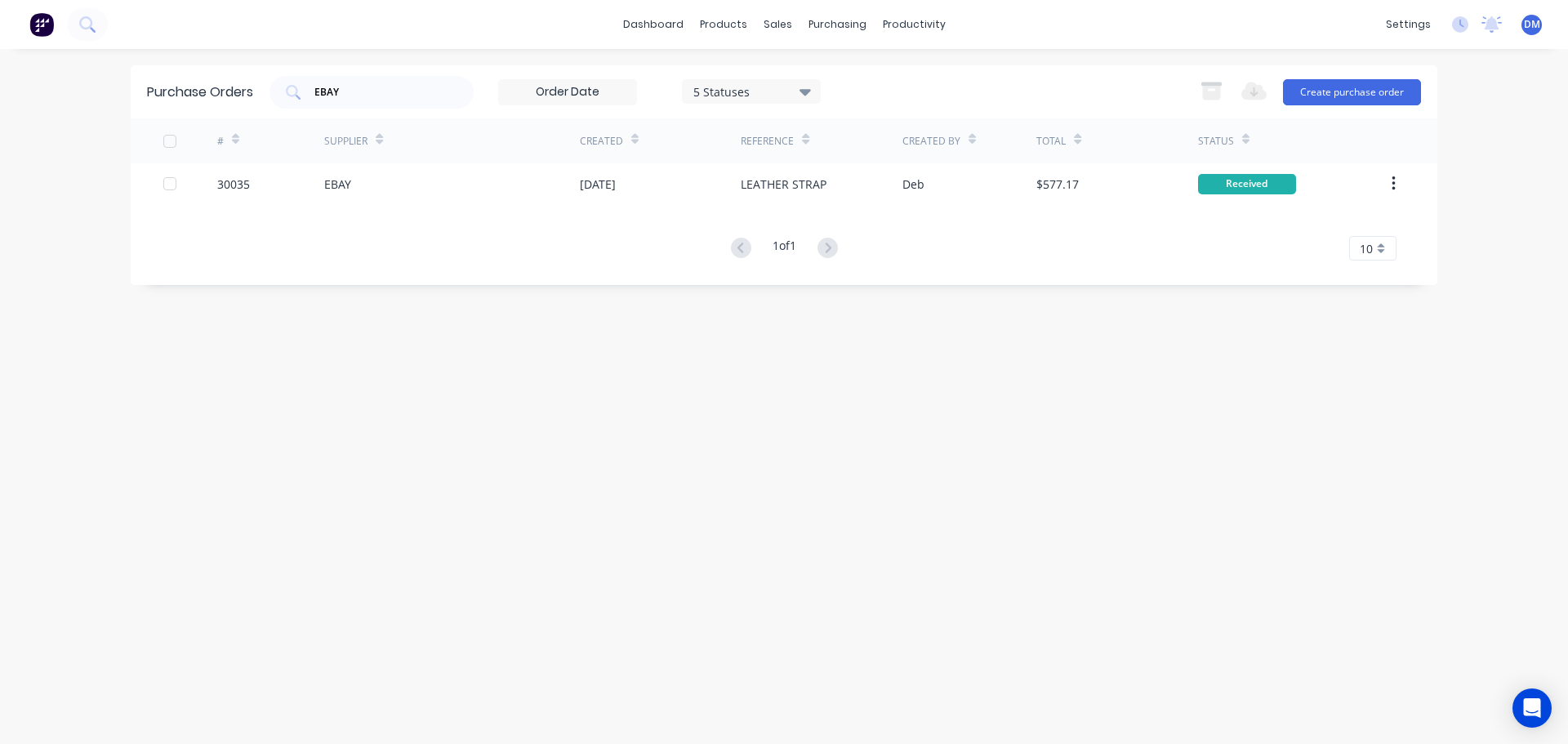
drag, startPoint x: 342, startPoint y: 88, endPoint x: 243, endPoint y: 96, distance: 99.3
click at [274, 83] on div "EBAY" at bounding box center [371, 92] width 204 height 33
